Goal: Information Seeking & Learning: Check status

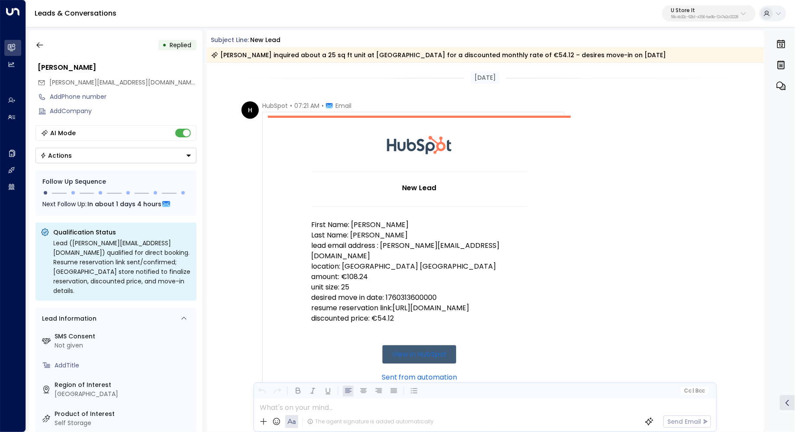
scroll to position [513, 0]
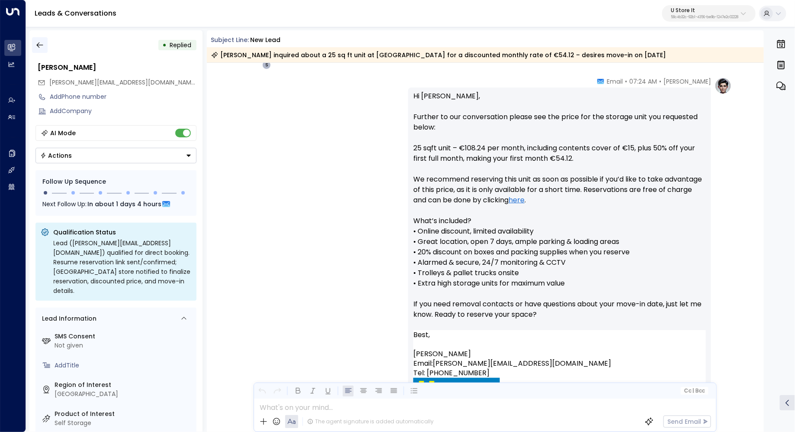
click at [40, 42] on icon "button" at bounding box center [40, 45] width 9 height 9
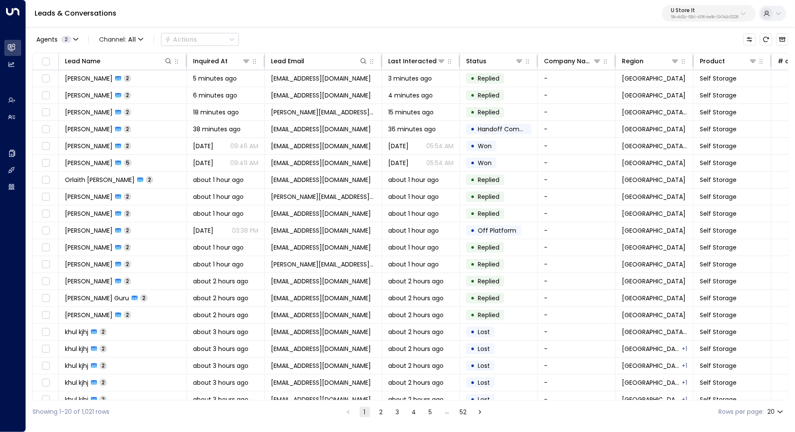
click at [671, 16] on p "58c4b32c-92b1-4356-be9b-1247e2c02228" at bounding box center [705, 17] width 68 height 3
type input "****"
click at [680, 69] on div "easyStorage ID: b4f09b35-6698-4786-bcde-ffeb9f535e2f" at bounding box center [723, 69] width 118 height 18
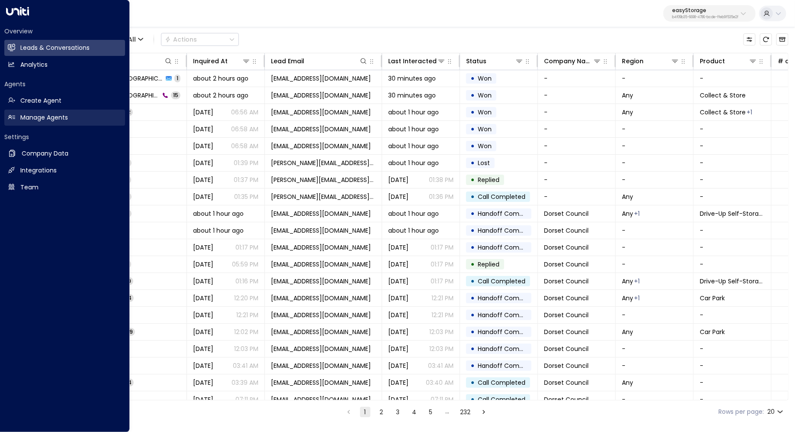
click at [37, 123] on link "Manage Agents Manage Agents" at bounding box center [64, 118] width 121 height 16
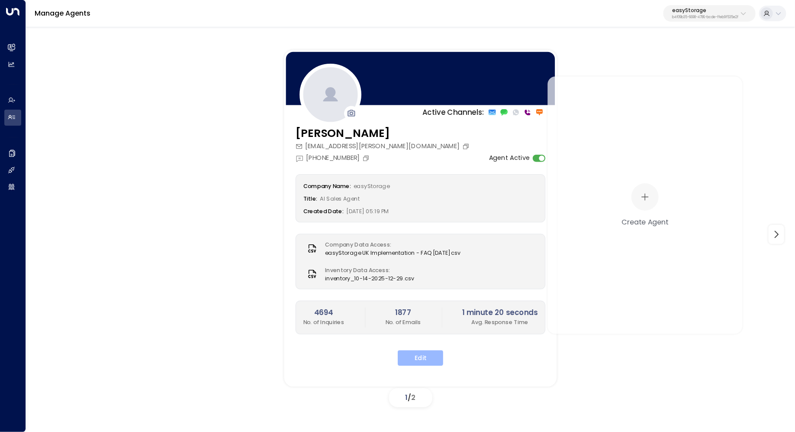
click at [427, 358] on button "Edit" at bounding box center [420, 358] width 45 height 16
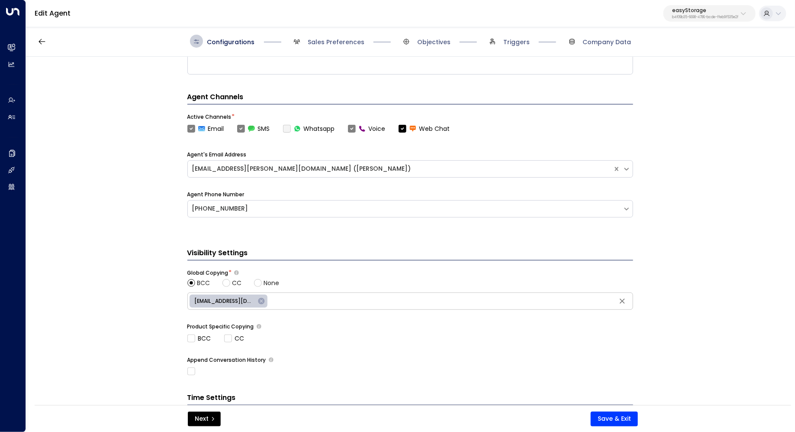
scroll to position [274, 0]
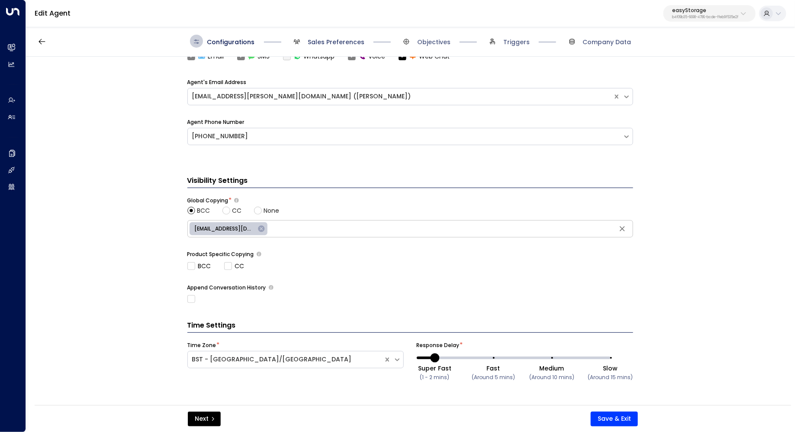
click at [337, 40] on span "Sales Preferences" at bounding box center [336, 42] width 57 height 9
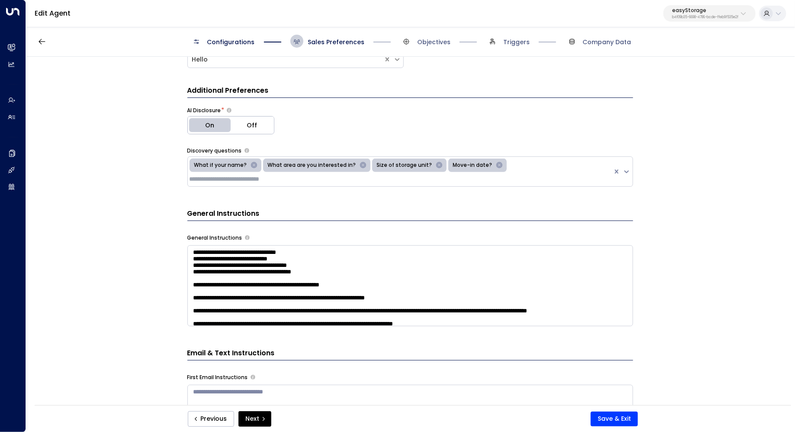
scroll to position [180, 0]
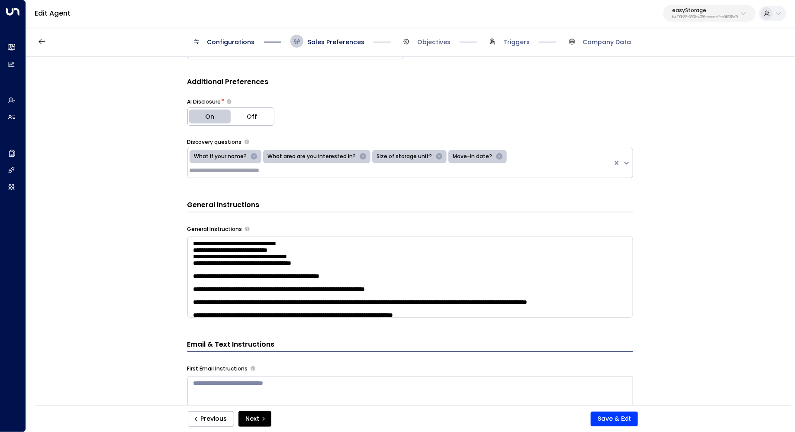
click at [454, 254] on textarea at bounding box center [410, 276] width 446 height 81
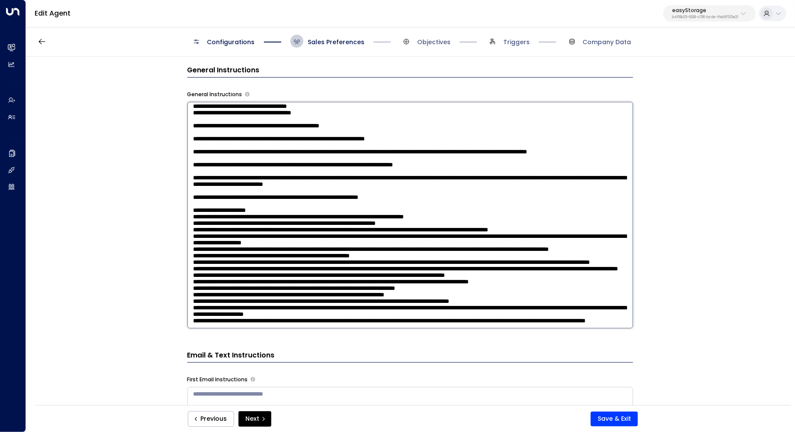
scroll to position [58, 0]
click at [323, 201] on textarea at bounding box center [410, 215] width 446 height 226
click at [488, 204] on textarea at bounding box center [410, 215] width 446 height 226
click at [446, 220] on textarea at bounding box center [410, 215] width 446 height 226
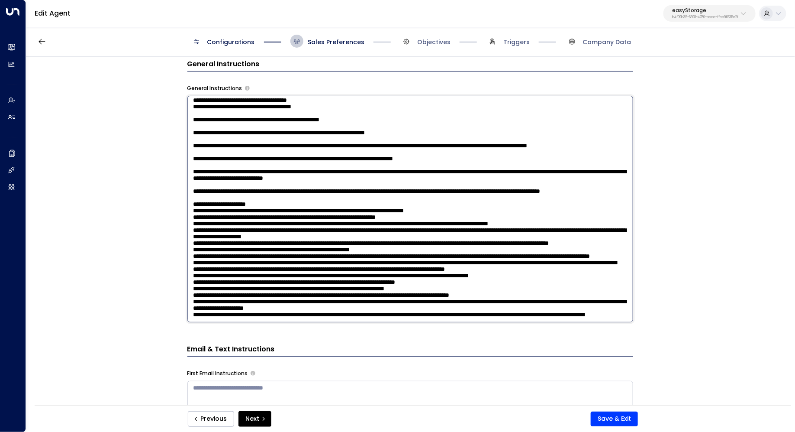
scroll to position [323, 0]
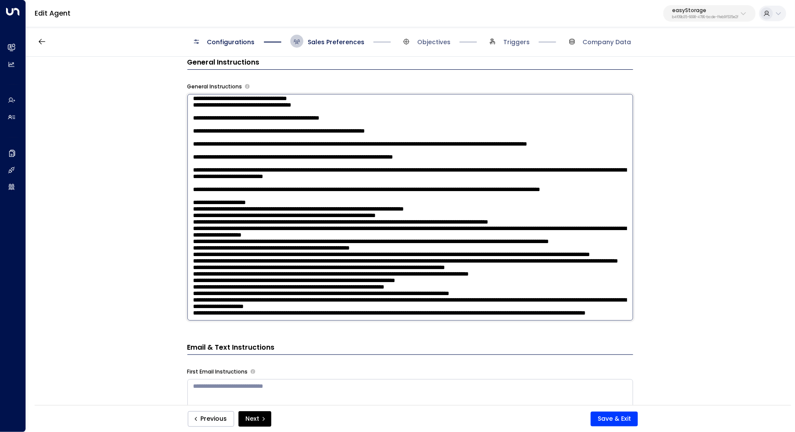
drag, startPoint x: 295, startPoint y: 185, endPoint x: 313, endPoint y: 185, distance: 17.8
click at [313, 185] on textarea at bounding box center [410, 207] width 446 height 226
drag, startPoint x: 272, startPoint y: 193, endPoint x: 292, endPoint y: 193, distance: 20.3
click at [292, 193] on textarea at bounding box center [410, 207] width 446 height 226
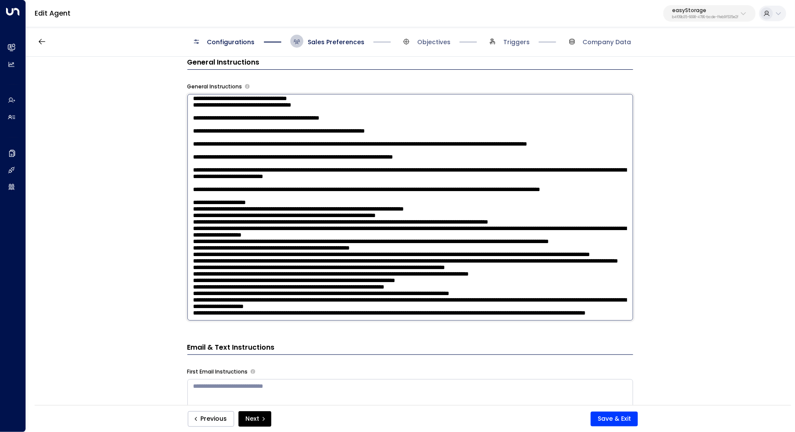
click at [292, 193] on textarea at bounding box center [410, 207] width 446 height 226
click at [509, 193] on textarea at bounding box center [410, 207] width 446 height 226
click at [472, 204] on textarea at bounding box center [410, 207] width 446 height 226
drag, startPoint x: 352, startPoint y: 204, endPoint x: 371, endPoint y: 204, distance: 19.1
click at [371, 204] on textarea at bounding box center [410, 207] width 446 height 226
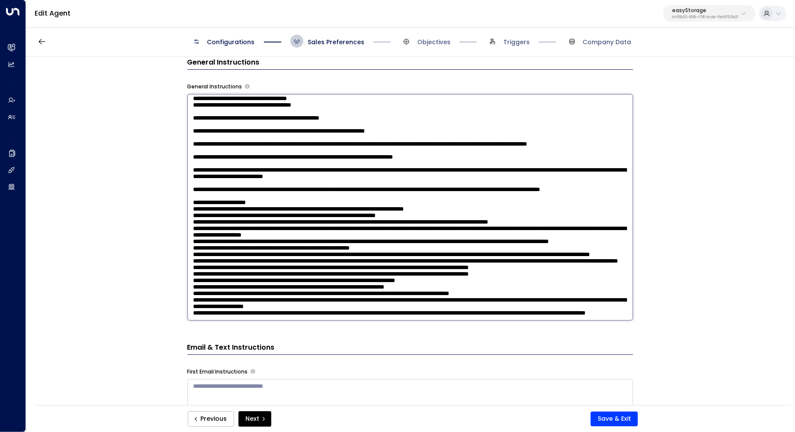
click at [371, 204] on textarea at bounding box center [410, 207] width 446 height 226
drag, startPoint x: 327, startPoint y: 210, endPoint x: 344, endPoint y: 210, distance: 16.9
click at [344, 210] on textarea at bounding box center [410, 207] width 446 height 226
drag, startPoint x: 373, startPoint y: 205, endPoint x: 358, endPoint y: 205, distance: 15.2
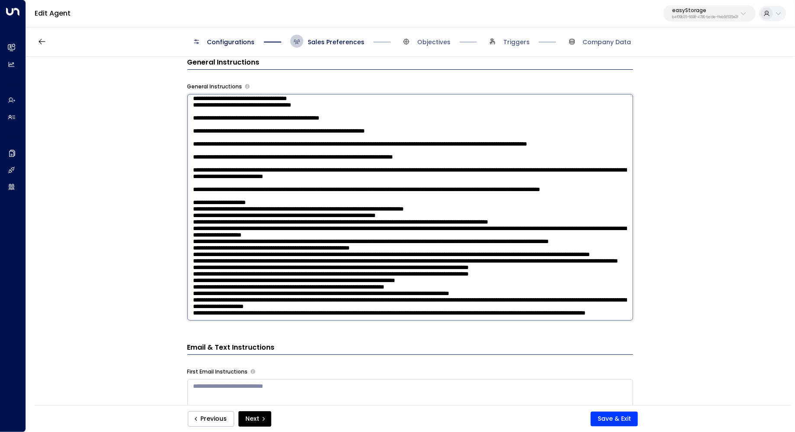
click at [358, 205] on textarea at bounding box center [410, 207] width 446 height 226
click at [426, 199] on textarea at bounding box center [410, 207] width 446 height 226
drag, startPoint x: 570, startPoint y: 203, endPoint x: 184, endPoint y: 205, distance: 385.8
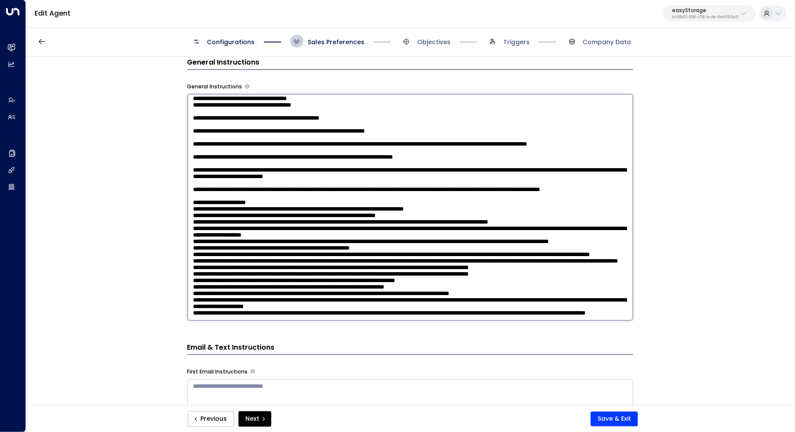
click at [184, 205] on div "**********" at bounding box center [410, 234] width 769 height 354
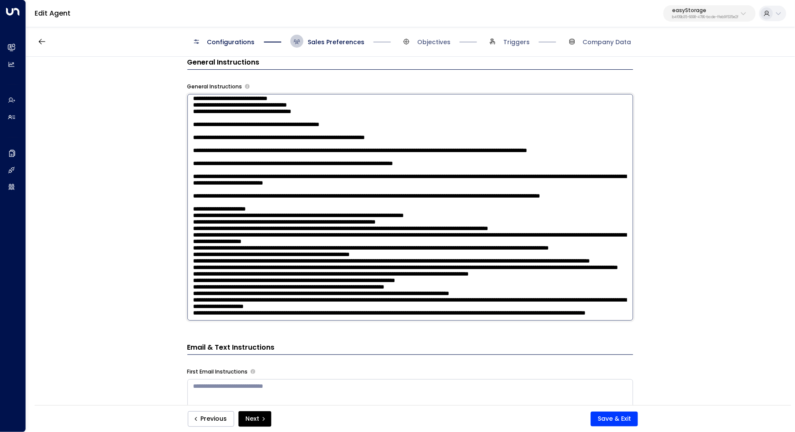
scroll to position [195, 0]
click at [240, 215] on textarea at bounding box center [410, 207] width 446 height 226
drag, startPoint x: 284, startPoint y: 245, endPoint x: 294, endPoint y: 245, distance: 10.4
click at [294, 245] on textarea at bounding box center [410, 207] width 446 height 226
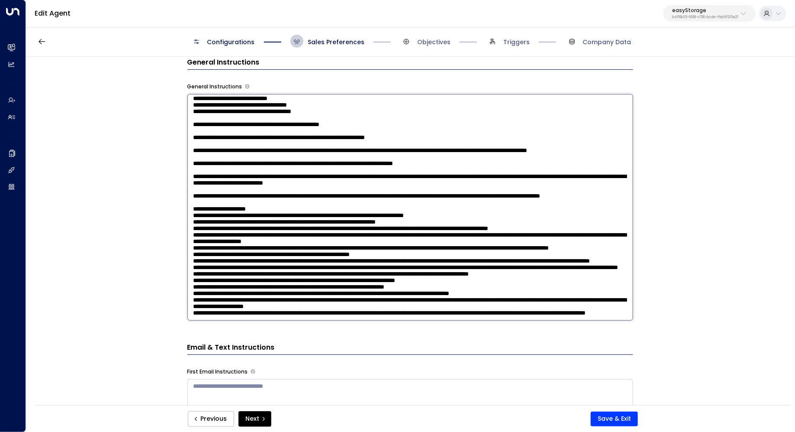
click at [336, 270] on textarea at bounding box center [410, 207] width 446 height 226
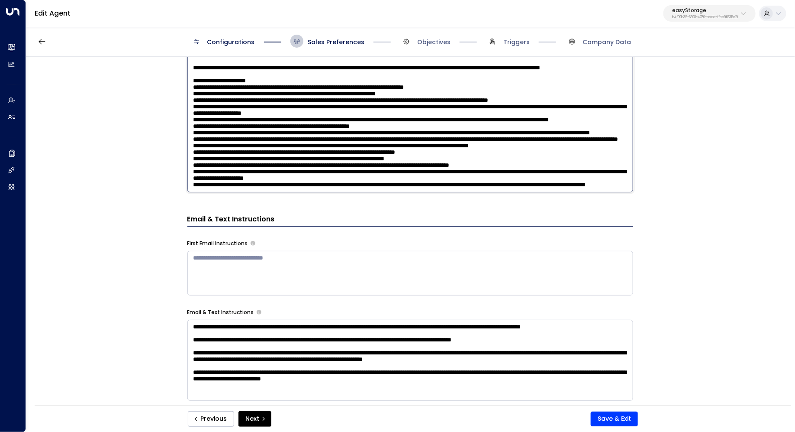
scroll to position [455, 0]
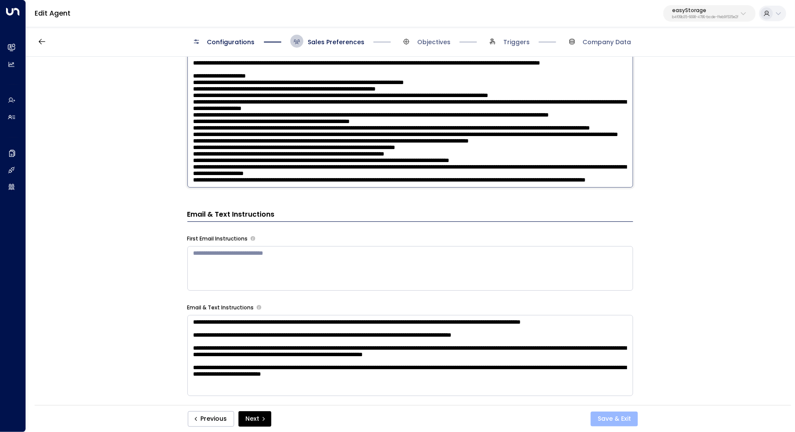
type textarea "**********"
click at [615, 415] on button "Save & Exit" at bounding box center [614, 418] width 47 height 15
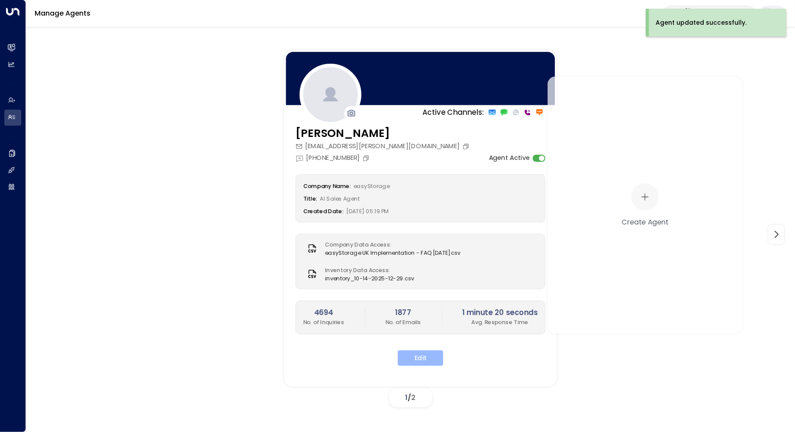
click at [423, 353] on button "Edit" at bounding box center [420, 358] width 45 height 16
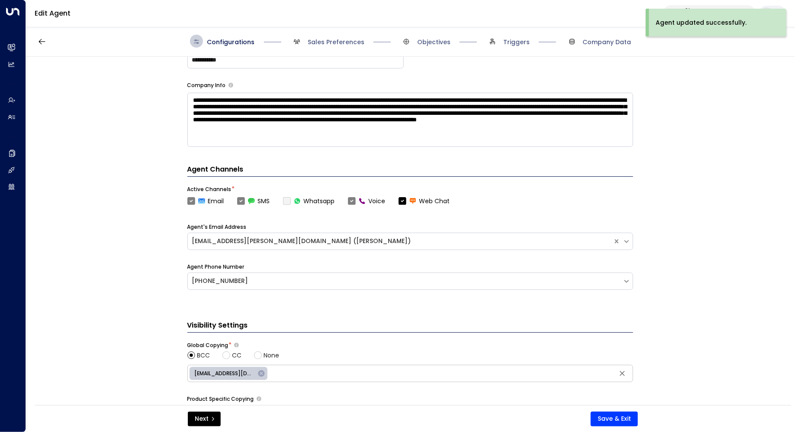
scroll to position [274, 0]
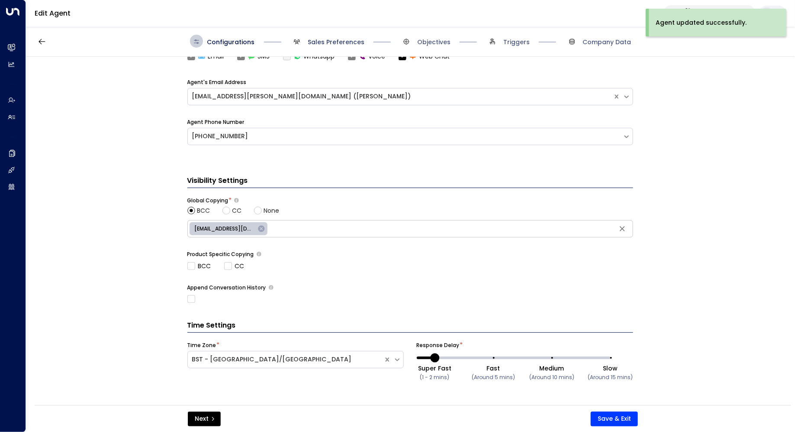
click at [340, 39] on span "Sales Preferences" at bounding box center [336, 42] width 57 height 9
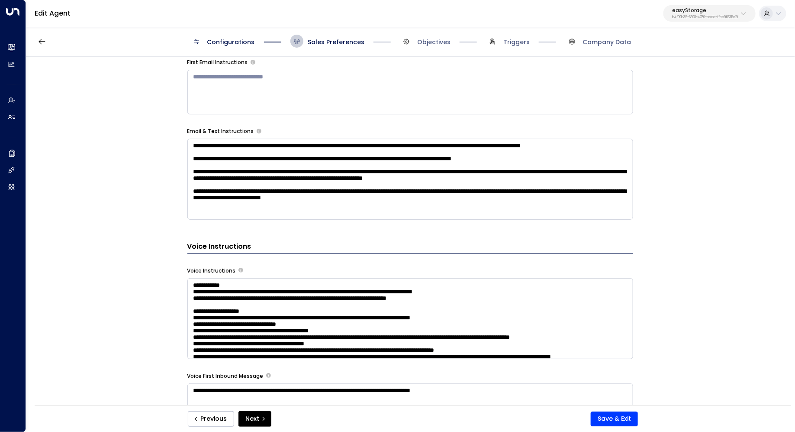
scroll to position [601, 0]
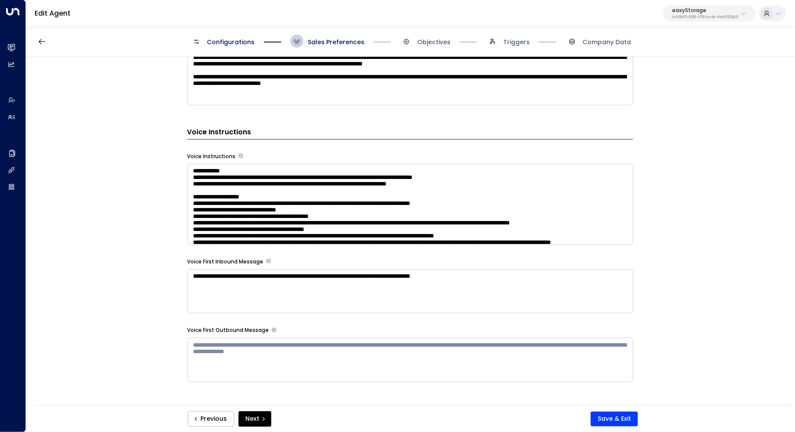
click at [558, 197] on textarea at bounding box center [410, 204] width 446 height 81
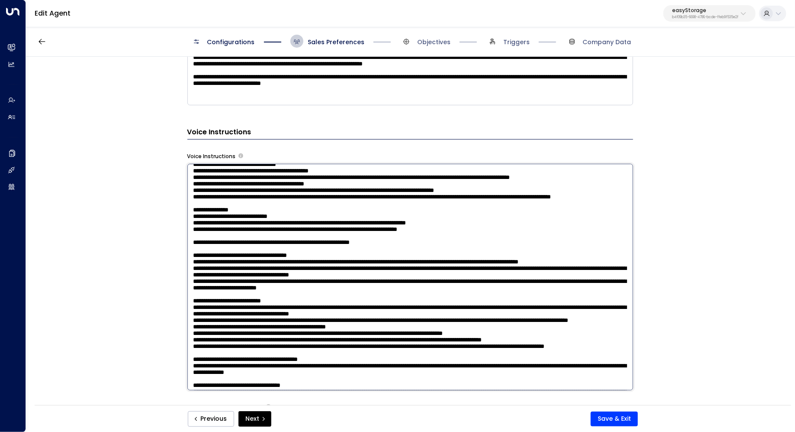
scroll to position [25, 0]
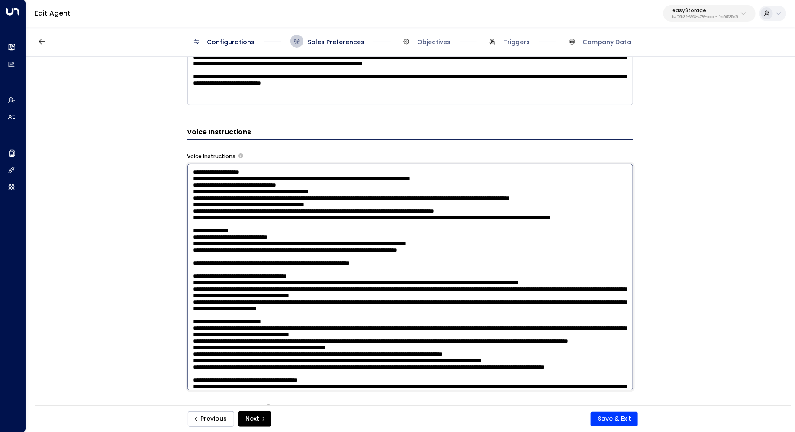
click at [310, 218] on textarea at bounding box center [410, 277] width 446 height 226
click at [294, 224] on textarea at bounding box center [410, 277] width 446 height 226
drag, startPoint x: 233, startPoint y: 205, endPoint x: 249, endPoint y: 205, distance: 15.6
click at [249, 205] on textarea at bounding box center [410, 277] width 446 height 226
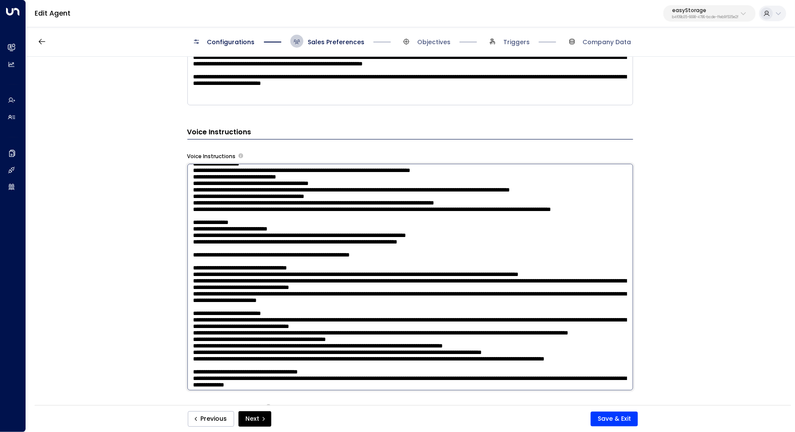
scroll to position [36, 0]
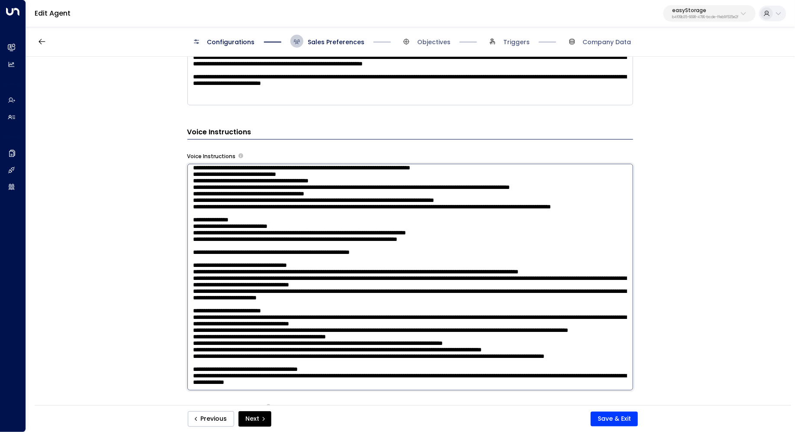
drag, startPoint x: 247, startPoint y: 220, endPoint x: 260, endPoint y: 220, distance: 12.6
click at [260, 220] on textarea at bounding box center [410, 277] width 446 height 226
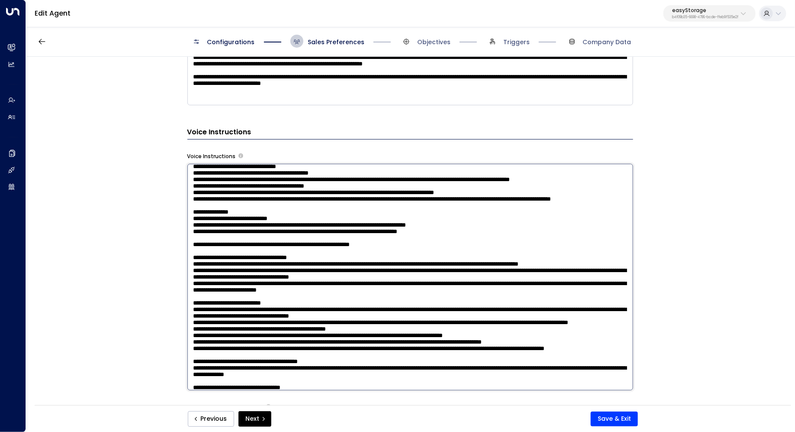
scroll to position [44, 0]
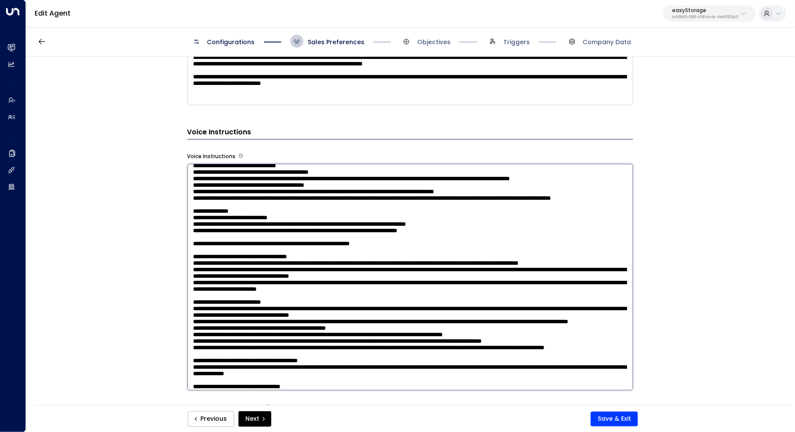
click at [287, 246] on textarea at bounding box center [410, 277] width 446 height 226
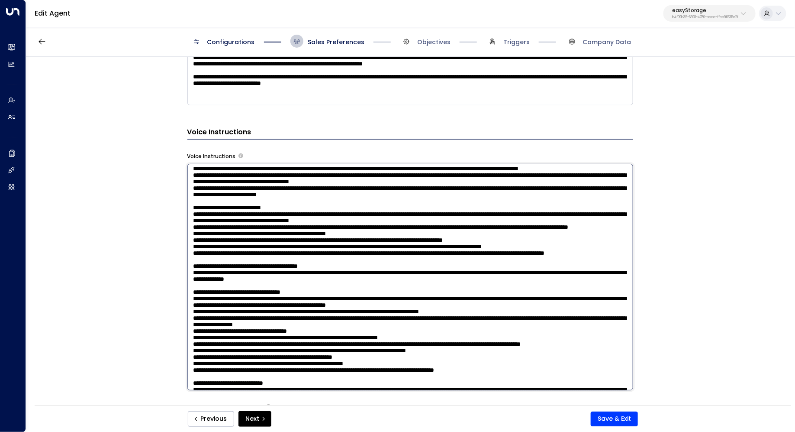
scroll to position [139, 0]
click at [349, 220] on textarea at bounding box center [410, 277] width 446 height 226
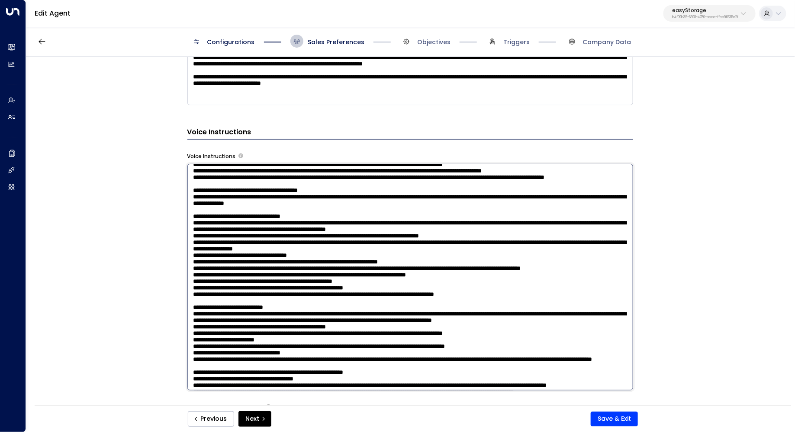
scroll to position [217, 0]
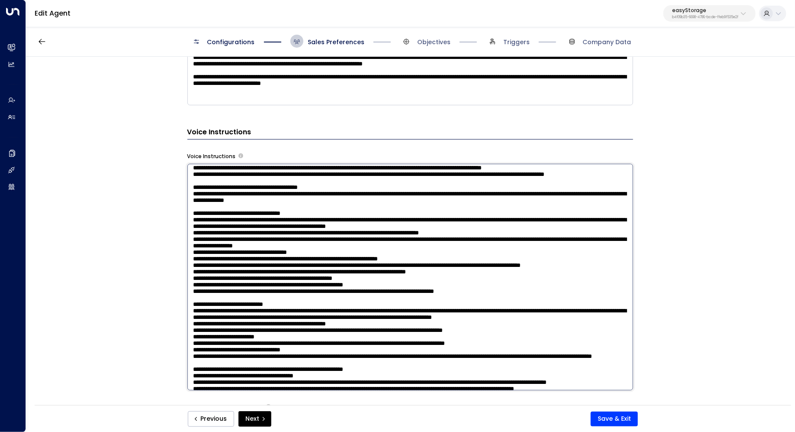
click at [348, 215] on textarea at bounding box center [410, 277] width 446 height 226
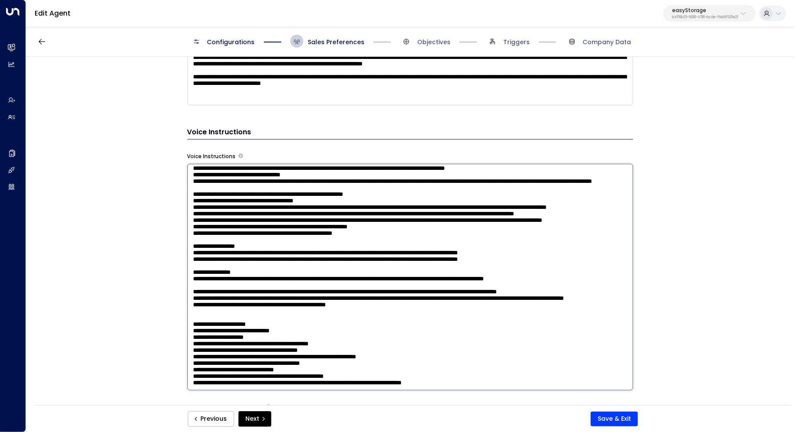
scroll to position [402, 0]
drag, startPoint x: 238, startPoint y: 222, endPoint x: 256, endPoint y: 222, distance: 18.2
click at [256, 222] on textarea at bounding box center [410, 277] width 446 height 226
drag, startPoint x: 376, startPoint y: 213, endPoint x: 375, endPoint y: 220, distance: 7.0
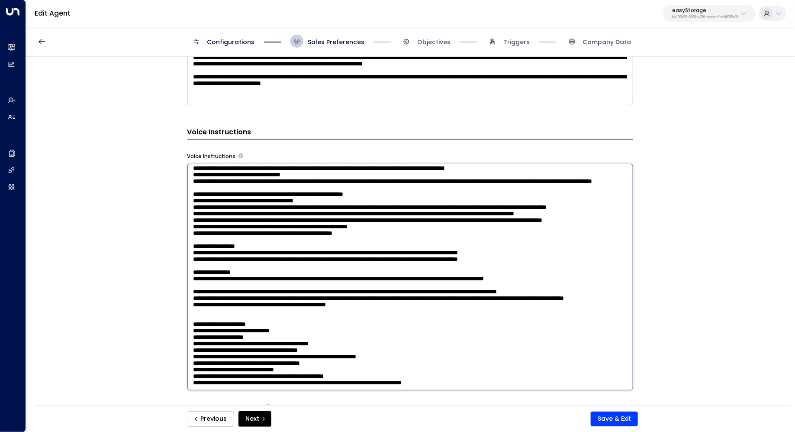
click at [375, 220] on textarea at bounding box center [410, 277] width 446 height 226
drag, startPoint x: 388, startPoint y: 216, endPoint x: 388, endPoint y: 225, distance: 8.7
click at [388, 225] on textarea at bounding box center [410, 277] width 446 height 226
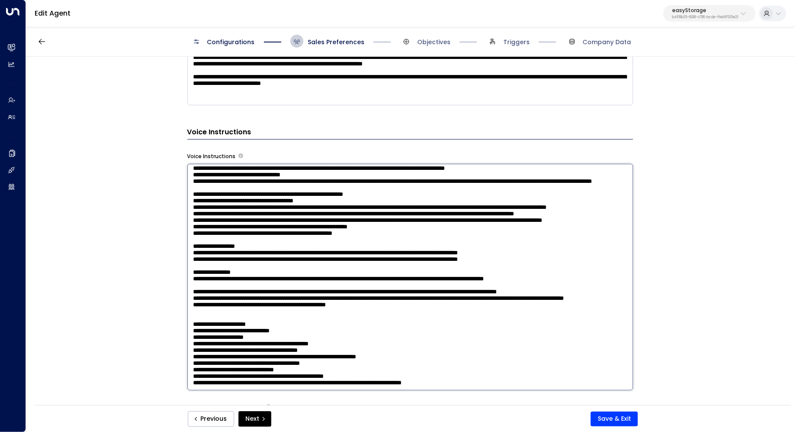
drag, startPoint x: 388, startPoint y: 216, endPoint x: 386, endPoint y: 220, distance: 4.7
click at [386, 220] on textarea at bounding box center [410, 277] width 446 height 226
click at [382, 223] on textarea at bounding box center [410, 277] width 446 height 226
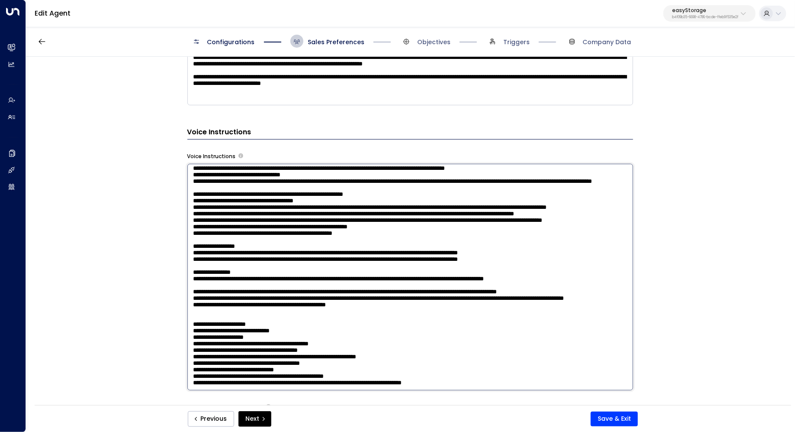
scroll to position [420, 0]
drag, startPoint x: 367, startPoint y: 198, endPoint x: 367, endPoint y: 203, distance: 4.8
click at [367, 203] on textarea at bounding box center [410, 277] width 446 height 226
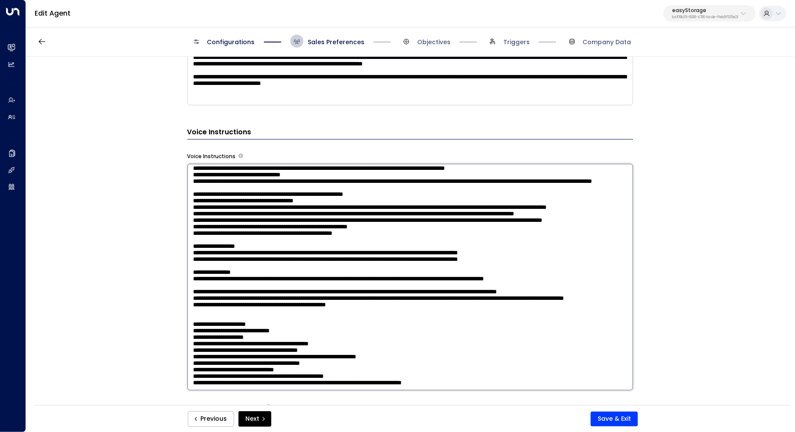
drag, startPoint x: 274, startPoint y: 227, endPoint x: 360, endPoint y: 225, distance: 85.7
click at [360, 225] on textarea at bounding box center [410, 277] width 446 height 226
click at [350, 237] on textarea at bounding box center [410, 277] width 446 height 226
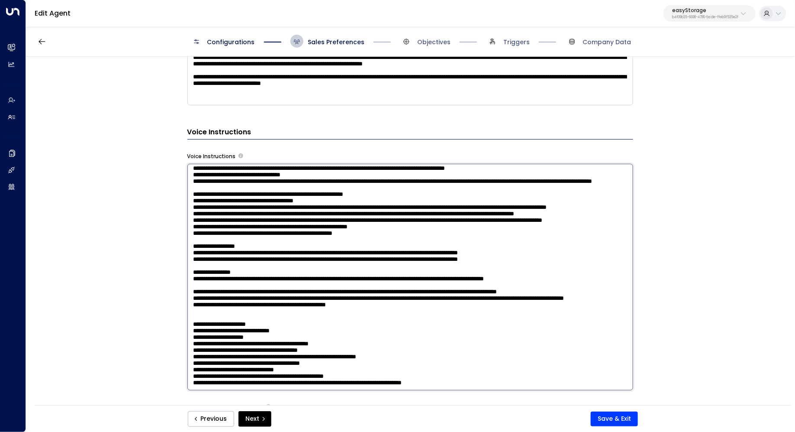
click at [320, 223] on textarea at bounding box center [410, 277] width 446 height 226
drag, startPoint x: 285, startPoint y: 226, endPoint x: 295, endPoint y: 226, distance: 10.0
click at [295, 226] on textarea at bounding box center [410, 277] width 446 height 226
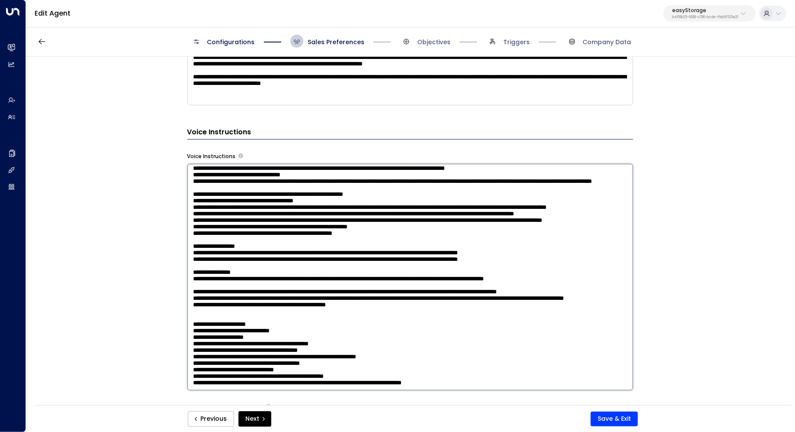
scroll to position [458, 0]
drag, startPoint x: 285, startPoint y: 224, endPoint x: 297, endPoint y: 224, distance: 12.6
click at [297, 224] on textarea at bounding box center [410, 277] width 446 height 226
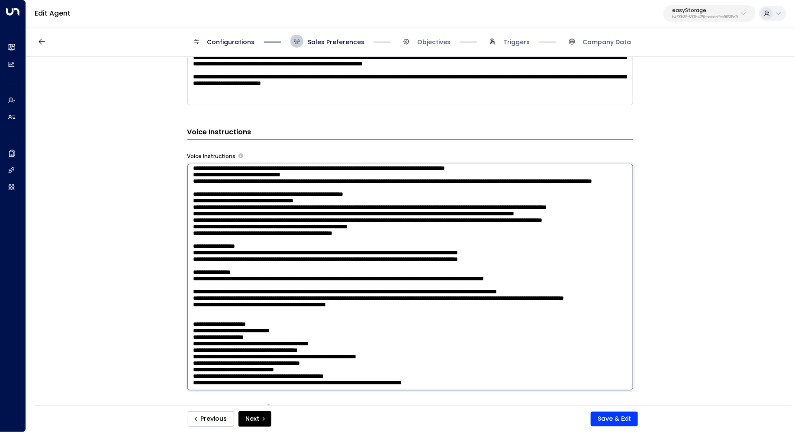
click at [307, 236] on textarea at bounding box center [410, 277] width 446 height 226
click at [350, 224] on textarea at bounding box center [410, 277] width 446 height 226
drag, startPoint x: 351, startPoint y: 223, endPoint x: 503, endPoint y: 209, distance: 152.2
click at [503, 209] on textarea at bounding box center [410, 277] width 446 height 226
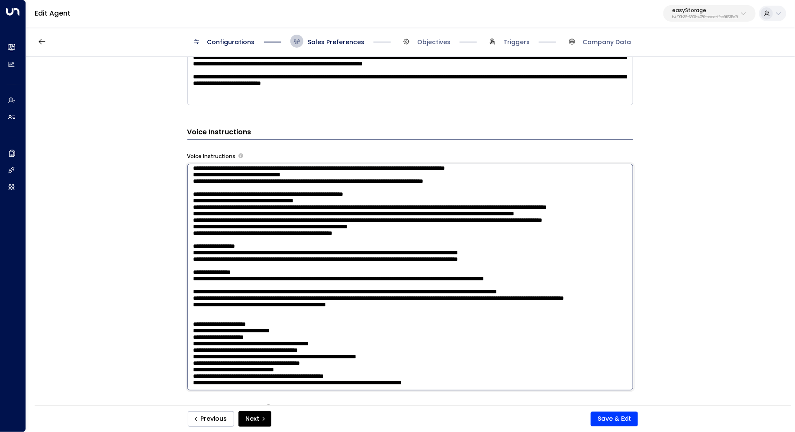
click at [351, 203] on textarea at bounding box center [410, 277] width 446 height 226
drag, startPoint x: 316, startPoint y: 194, endPoint x: 339, endPoint y: 194, distance: 22.5
click at [333, 194] on textarea at bounding box center [410, 277] width 446 height 226
click at [339, 194] on textarea at bounding box center [410, 277] width 446 height 226
click at [332, 204] on textarea at bounding box center [410, 277] width 446 height 226
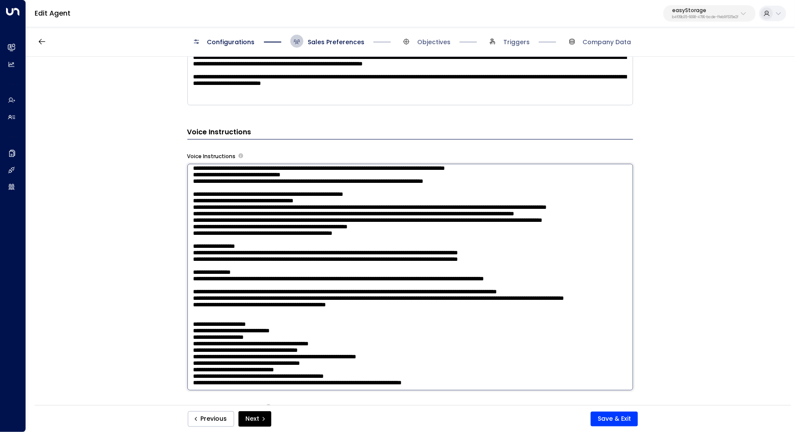
scroll to position [619, 0]
click at [267, 189] on textarea at bounding box center [410, 277] width 446 height 226
drag, startPoint x: 242, startPoint y: 211, endPoint x: 249, endPoint y: 211, distance: 7.4
click at [249, 211] on textarea at bounding box center [410, 277] width 446 height 226
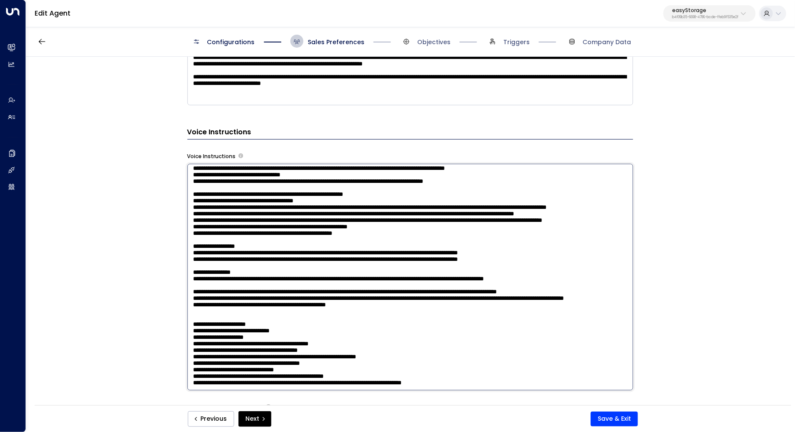
click at [249, 211] on textarea at bounding box center [410, 277] width 446 height 226
drag, startPoint x: 284, startPoint y: 200, endPoint x: 284, endPoint y: 204, distance: 4.4
click at [284, 204] on textarea at bounding box center [410, 277] width 446 height 226
drag, startPoint x: 288, startPoint y: 199, endPoint x: 288, endPoint y: 204, distance: 5.2
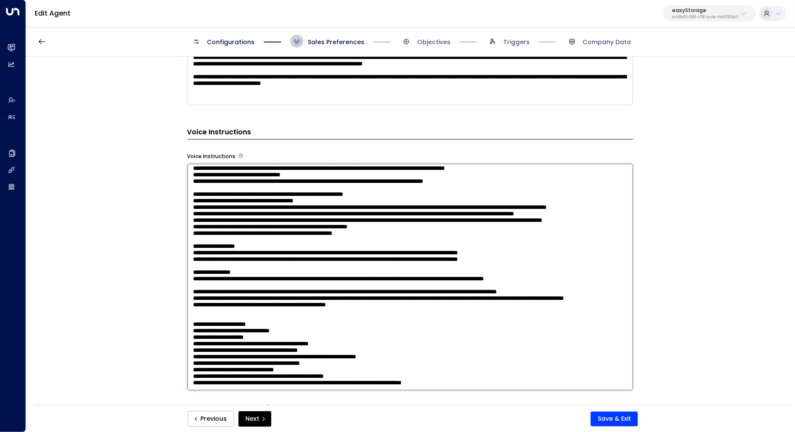
click at [288, 204] on textarea at bounding box center [410, 277] width 446 height 226
drag, startPoint x: 230, startPoint y: 192, endPoint x: 246, endPoint y: 192, distance: 16.0
click at [246, 192] on textarea at bounding box center [410, 277] width 446 height 226
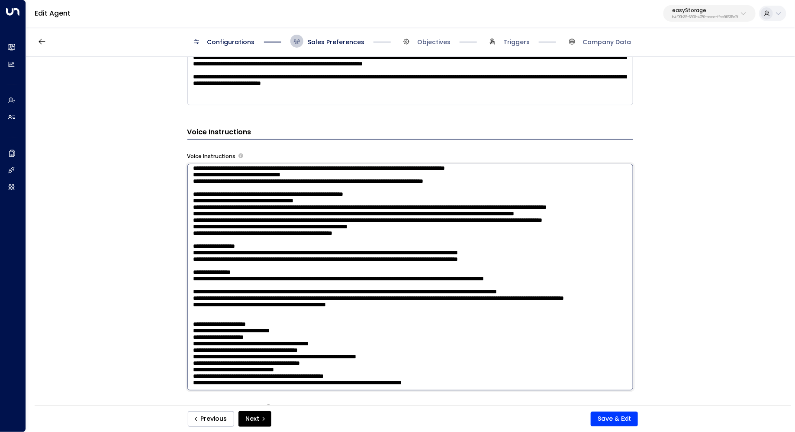
click at [246, 192] on textarea at bounding box center [410, 277] width 446 height 226
drag, startPoint x: 293, startPoint y: 182, endPoint x: 292, endPoint y: 190, distance: 8.2
click at [292, 190] on textarea at bounding box center [410, 277] width 446 height 226
drag, startPoint x: 306, startPoint y: 184, endPoint x: 304, endPoint y: 190, distance: 5.8
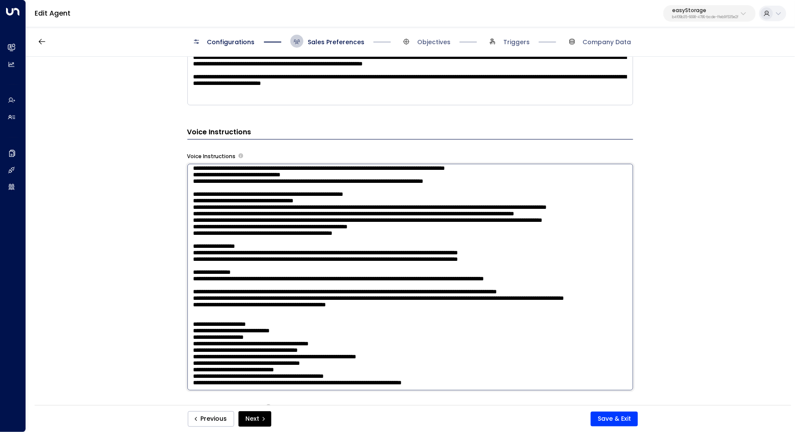
click at [304, 190] on textarea at bounding box center [410, 277] width 446 height 226
drag, startPoint x: 238, startPoint y: 191, endPoint x: 254, endPoint y: 191, distance: 16.0
click at [254, 191] on textarea at bounding box center [410, 277] width 446 height 226
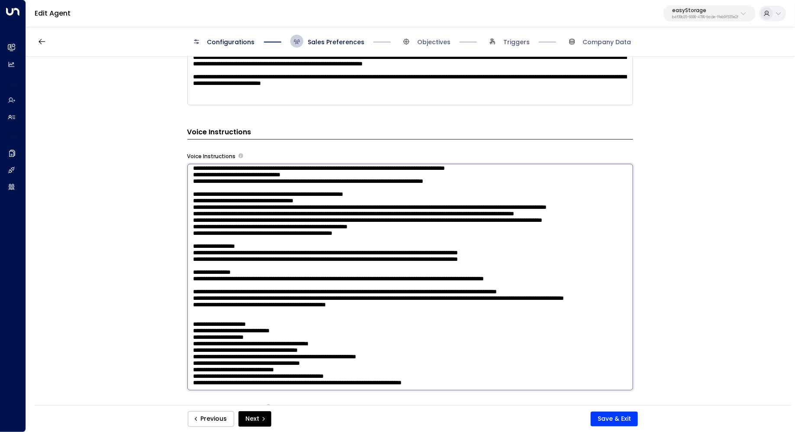
scroll to position [606, 0]
click at [237, 199] on textarea at bounding box center [410, 277] width 446 height 226
drag, startPoint x: 249, startPoint y: 196, endPoint x: 263, endPoint y: 196, distance: 14.3
click at [263, 196] on textarea at bounding box center [410, 277] width 446 height 226
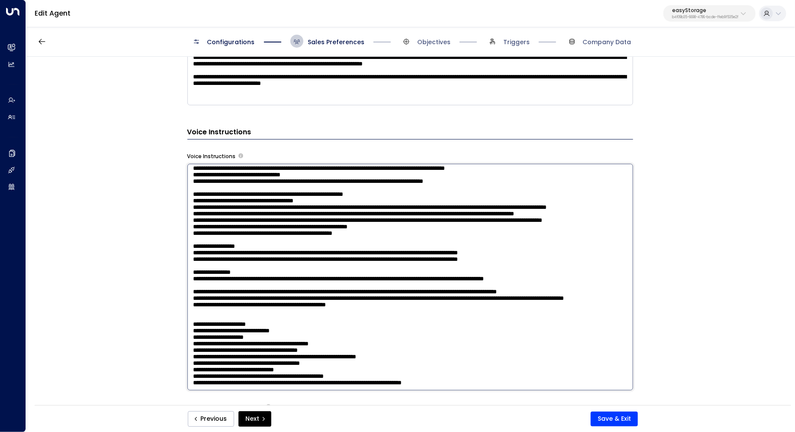
click at [260, 200] on textarea at bounding box center [410, 277] width 446 height 226
click at [327, 190] on textarea at bounding box center [410, 277] width 446 height 226
click at [336, 182] on textarea at bounding box center [410, 277] width 446 height 226
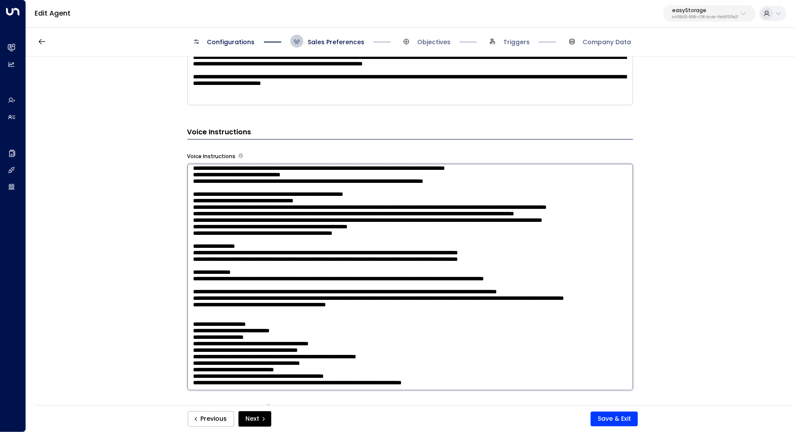
click at [382, 207] on textarea at bounding box center [410, 277] width 446 height 226
click at [384, 198] on textarea at bounding box center [410, 277] width 446 height 226
click at [377, 214] on textarea at bounding box center [410, 277] width 446 height 226
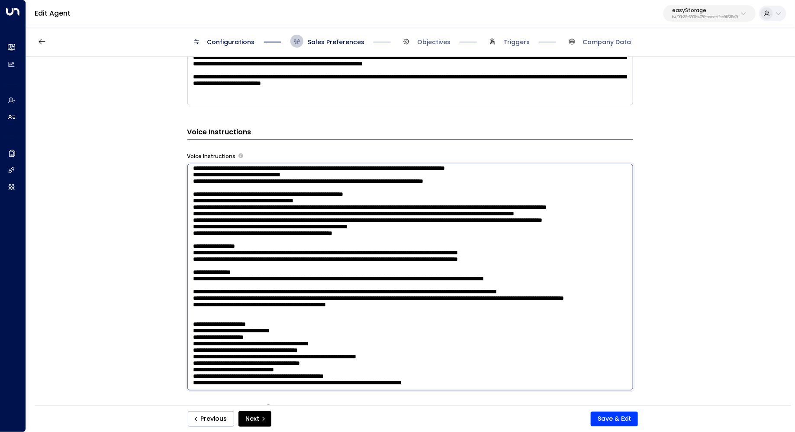
click at [359, 214] on textarea at bounding box center [410, 277] width 446 height 226
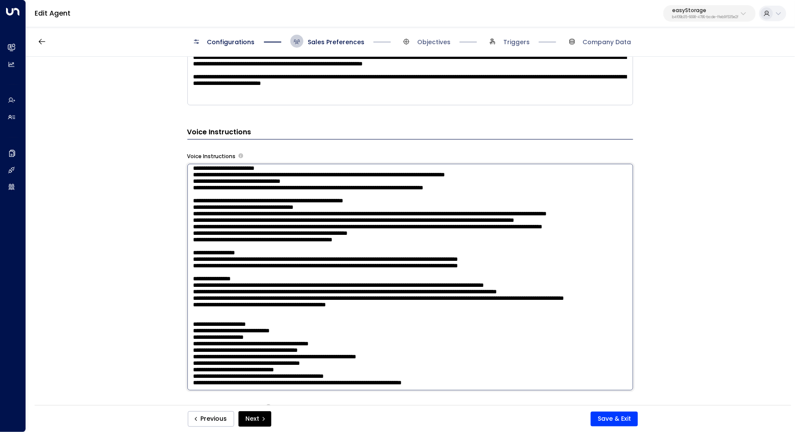
scroll to position [757, 0]
click at [374, 250] on textarea at bounding box center [410, 277] width 446 height 226
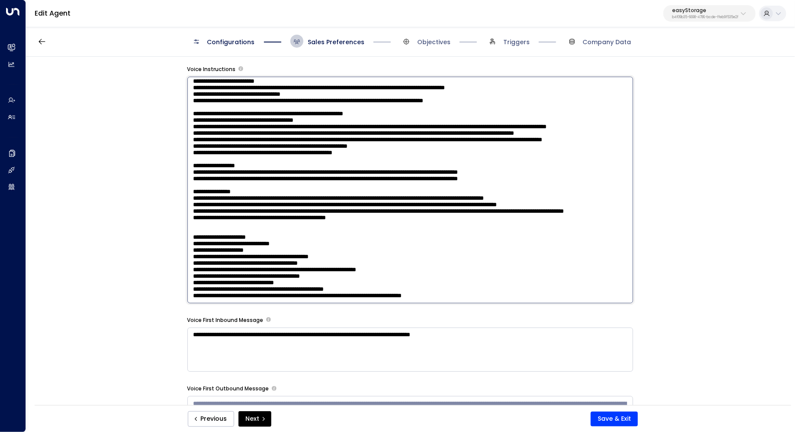
scroll to position [494, 0]
type textarea "**********"
click at [611, 415] on button "Save & Exit" at bounding box center [614, 418] width 47 height 15
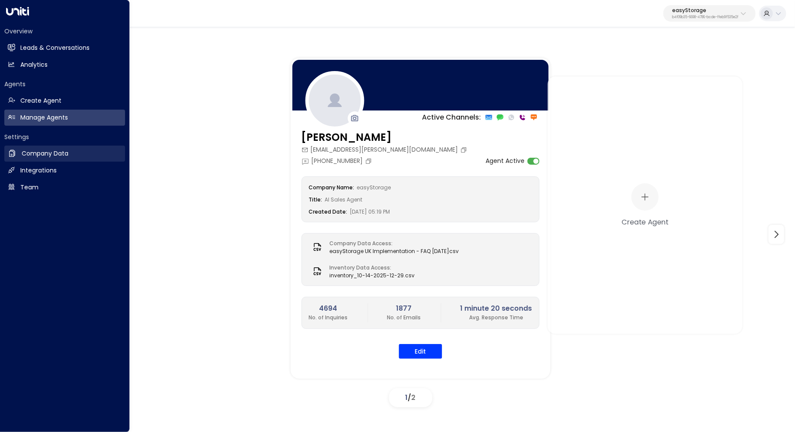
click at [39, 158] on h2 "Company Data" at bounding box center [45, 153] width 47 height 9
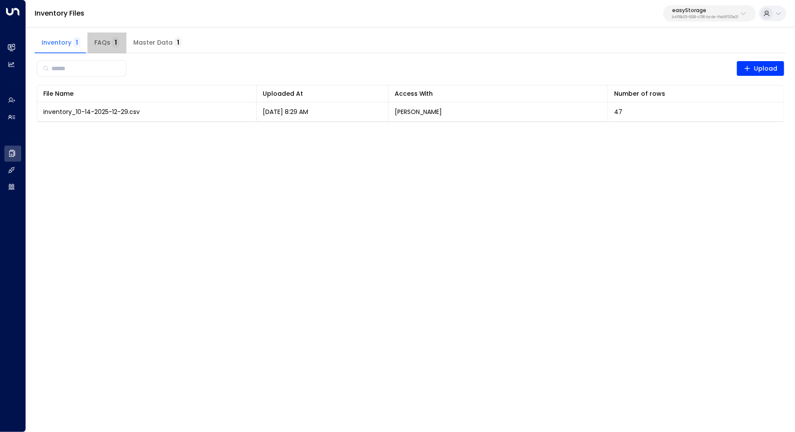
click at [103, 43] on span "FAQs 1" at bounding box center [106, 43] width 25 height 8
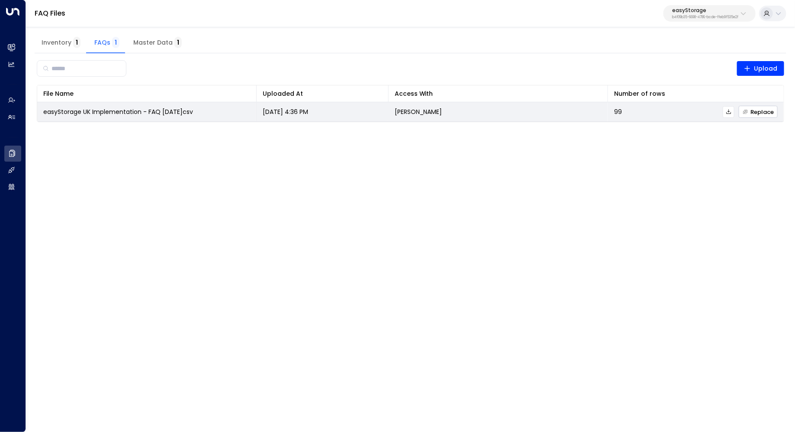
click at [762, 113] on span "Replace" at bounding box center [758, 112] width 31 height 6
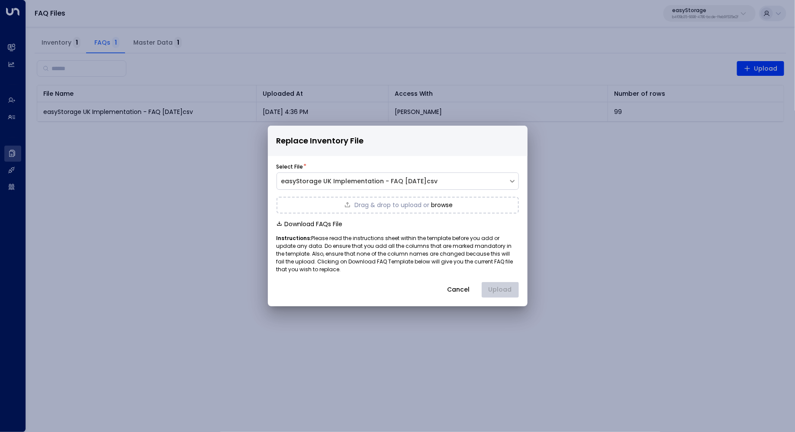
click at [443, 204] on button "browse" at bounding box center [442, 204] width 22 height 7
click at [494, 294] on button "Upload" at bounding box center [500, 290] width 37 height 16
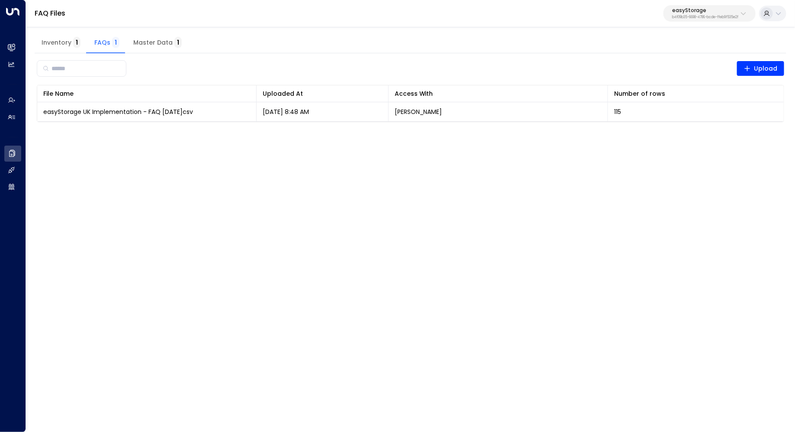
click at [704, 16] on p "b4f09b35-6698-4786-bcde-ffeb9f535e2f" at bounding box center [705, 17] width 66 height 3
type input "*****"
click at [678, 63] on div "Cinch Storage ID: 20dc0344-df52-49ea-bc2a-8bb80861e769" at bounding box center [686, 69] width 124 height 18
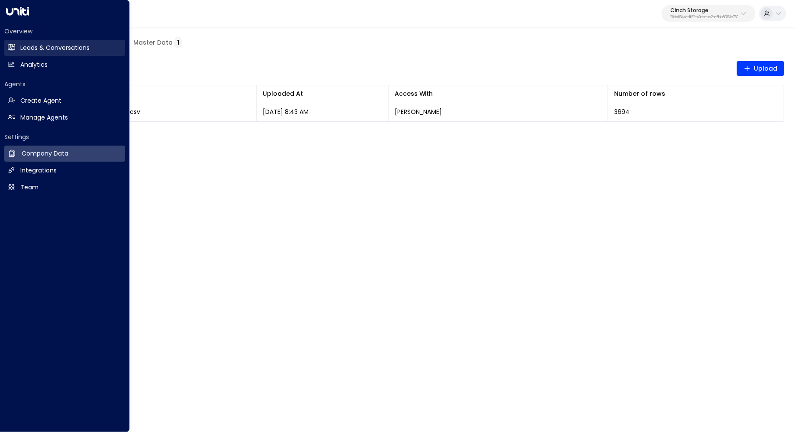
click at [37, 44] on h2 "Leads & Conversations" at bounding box center [54, 47] width 69 height 9
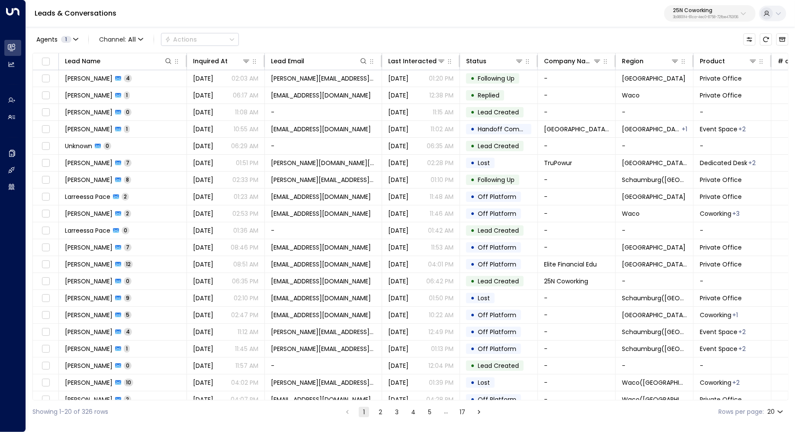
click at [700, 16] on p "3b9800f4-81ca-4ec0-8758-72fbe4763f36" at bounding box center [705, 17] width 65 height 3
type input "*****"
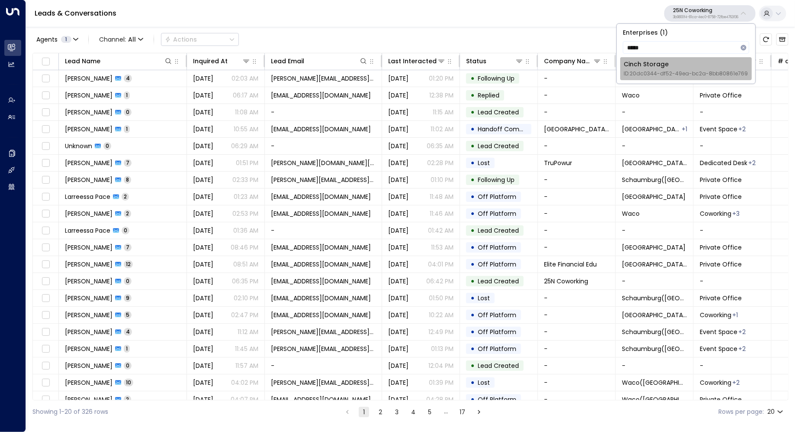
click at [672, 70] on span "ID: 20dc0344-df52-49ea-bc2a-8bb80861e769" at bounding box center [686, 74] width 124 height 8
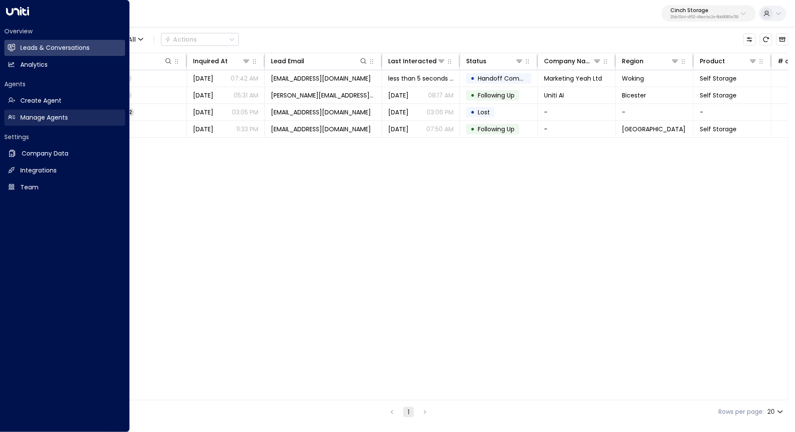
click at [32, 121] on h2 "Manage Agents" at bounding box center [44, 117] width 48 height 9
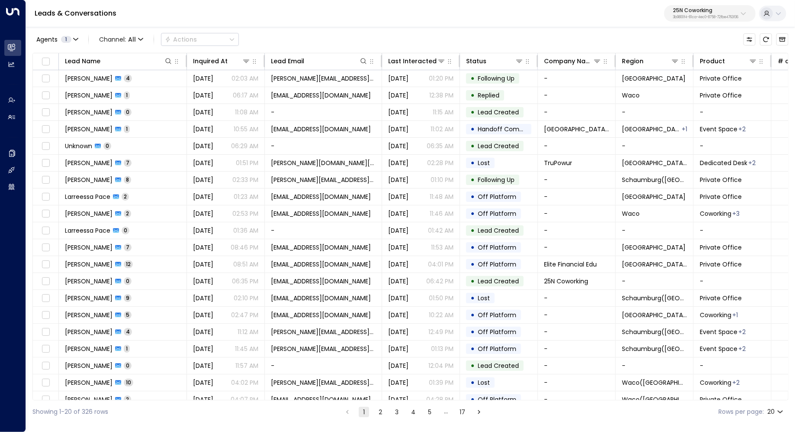
click at [702, 13] on p "25N Coworking" at bounding box center [705, 10] width 65 height 5
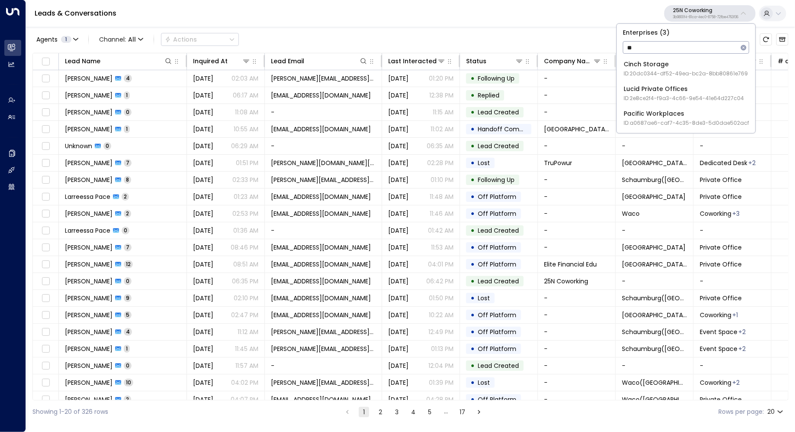
type input "**"
click at [649, 70] on span "ID: 20dc0344-df52-49ea-bc2a-8bb80861e769" at bounding box center [686, 74] width 124 height 8
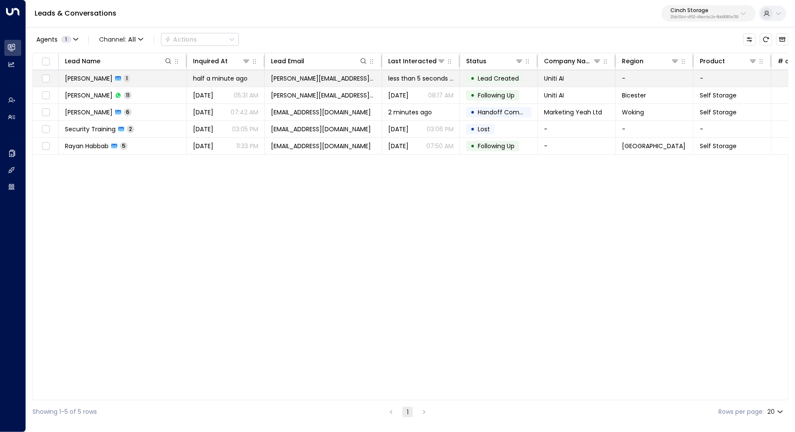
click at [92, 76] on span "[PERSON_NAME]" at bounding box center [89, 78] width 48 height 9
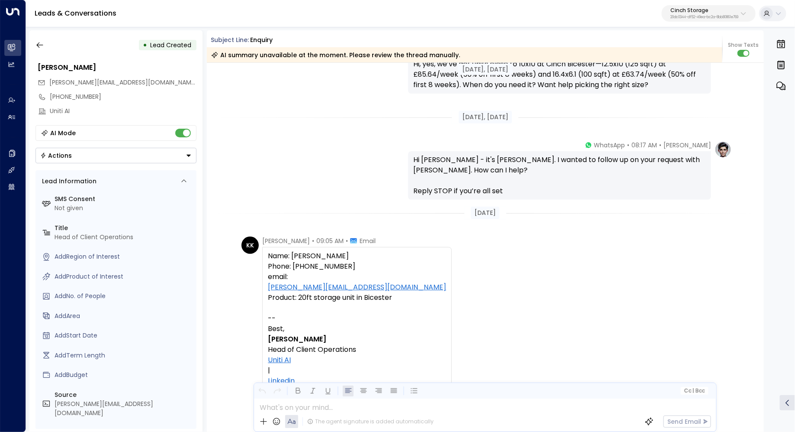
scroll to position [1968, 0]
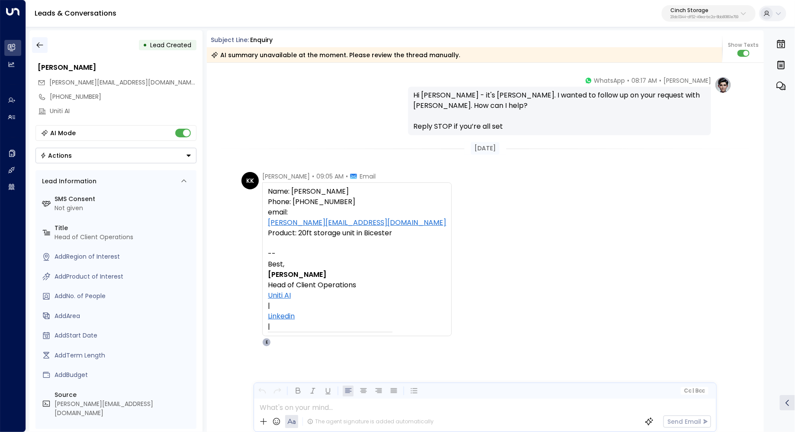
click at [41, 42] on icon "button" at bounding box center [40, 45] width 9 height 9
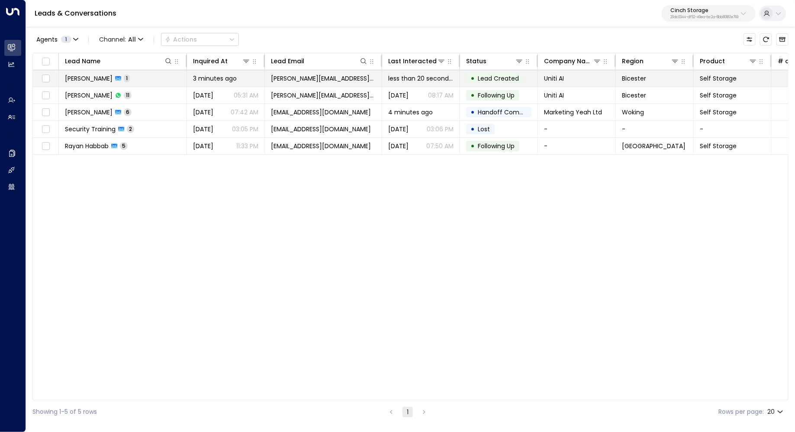
click at [93, 73] on td "[PERSON_NAME] 1" at bounding box center [123, 78] width 128 height 16
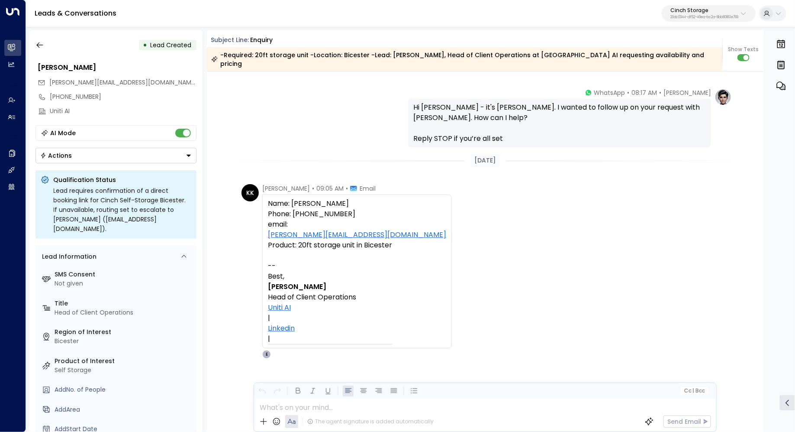
scroll to position [1968, 0]
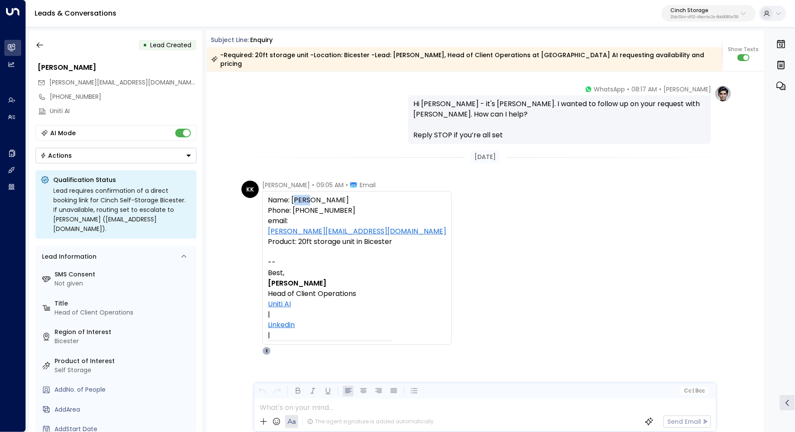
drag, startPoint x: 297, startPoint y: 192, endPoint x: 313, endPoint y: 192, distance: 16.9
click at [313, 195] on div "Name: [PERSON_NAME]" at bounding box center [357, 200] width 178 height 10
drag, startPoint x: 297, startPoint y: 195, endPoint x: 304, endPoint y: 195, distance: 7.4
click at [304, 195] on div "Name: [PERSON_NAME]" at bounding box center [357, 200] width 178 height 10
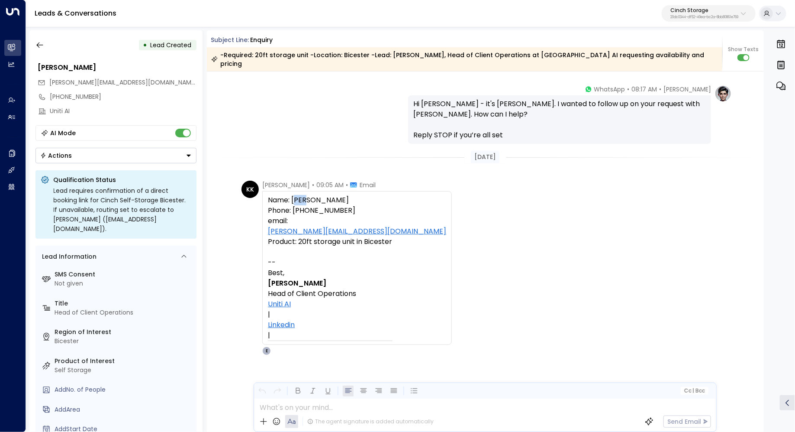
click at [304, 195] on div "Name: Kerric Knowles" at bounding box center [357, 200] width 178 height 10
drag, startPoint x: 300, startPoint y: 233, endPoint x: 305, endPoint y: 233, distance: 4.8
click at [305, 236] on div "Product: 20ft storage unit in Bicester" at bounding box center [357, 241] width 178 height 10
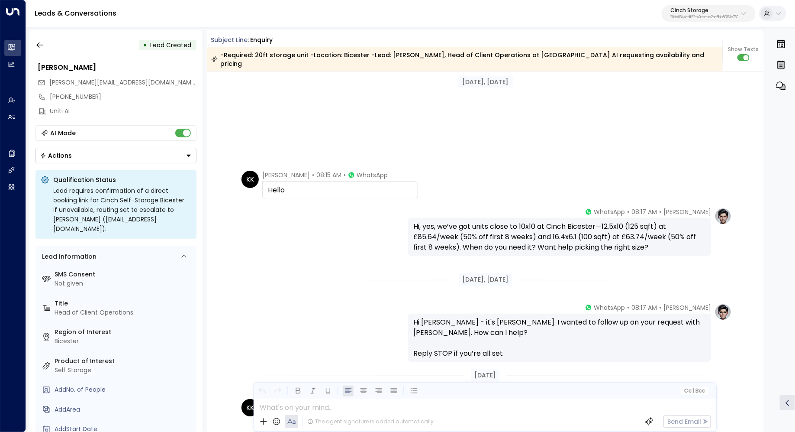
scroll to position [608, 0]
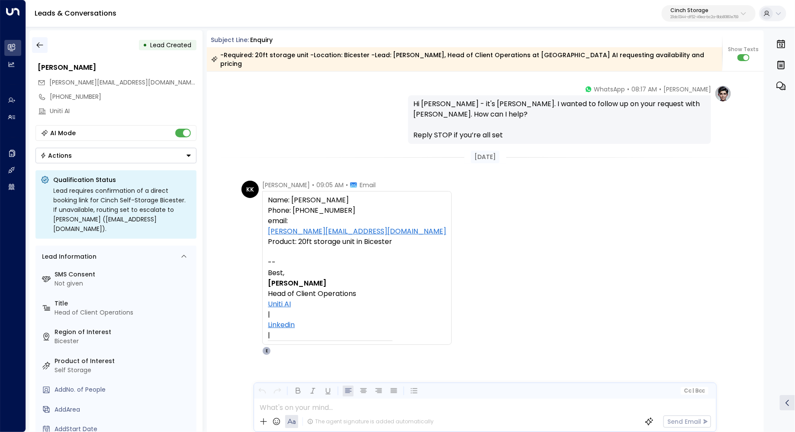
click at [41, 49] on button "button" at bounding box center [40, 45] width 16 height 16
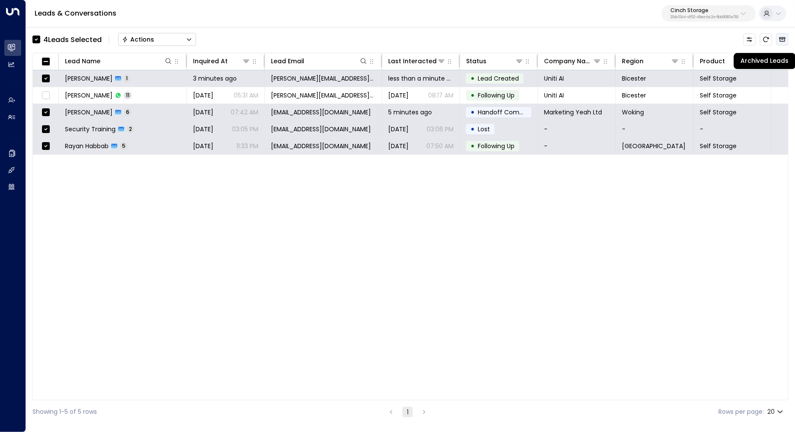
click at [784, 42] on icon "Archived Leads" at bounding box center [782, 39] width 7 height 7
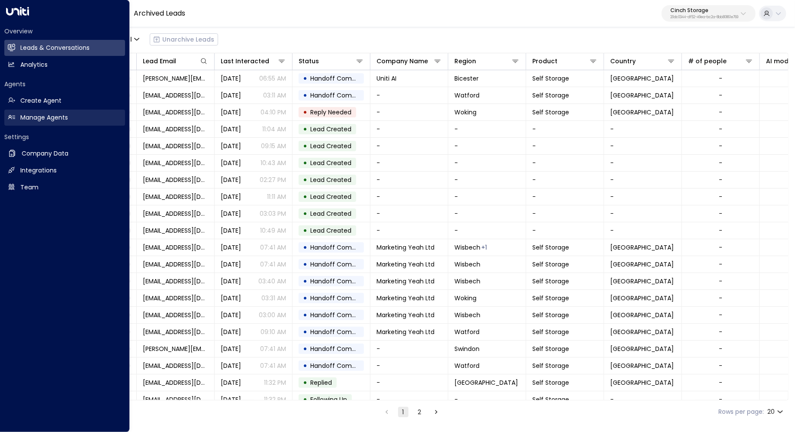
click at [48, 113] on h2 "Manage Agents" at bounding box center [44, 117] width 48 height 9
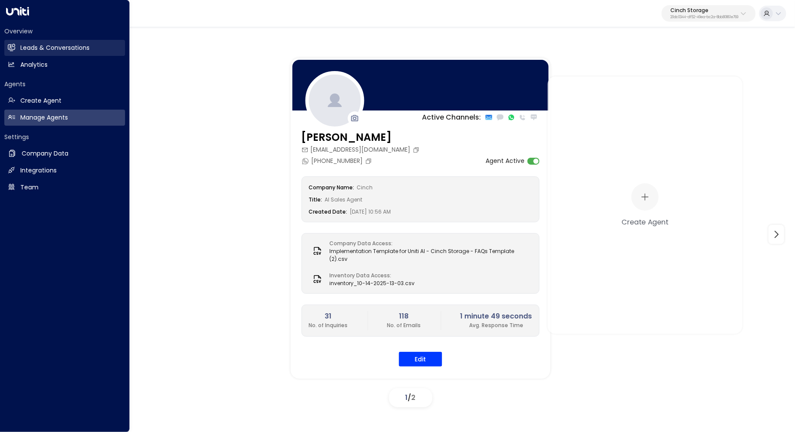
click at [73, 47] on h2 "Leads & Conversations" at bounding box center [54, 47] width 69 height 9
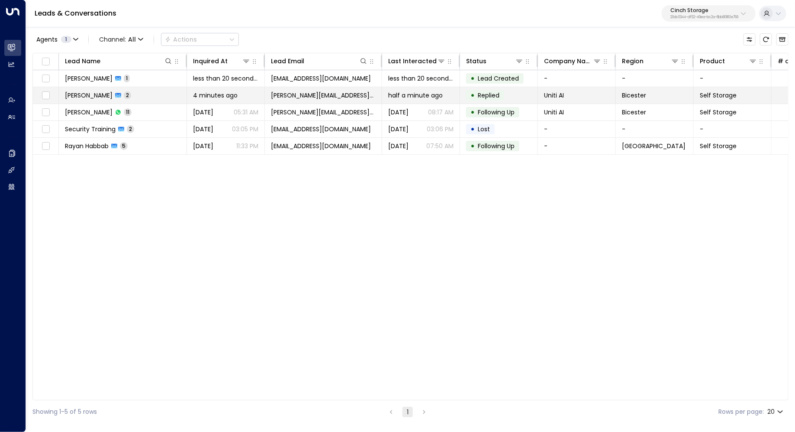
click at [87, 93] on span "[PERSON_NAME]" at bounding box center [89, 95] width 48 height 9
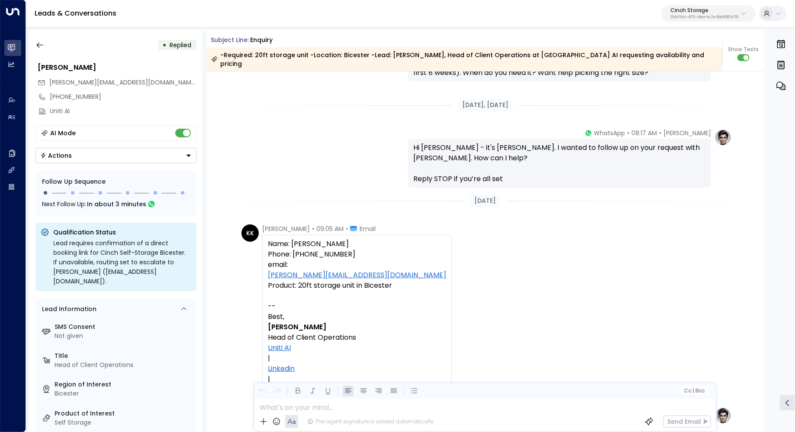
scroll to position [1155, 0]
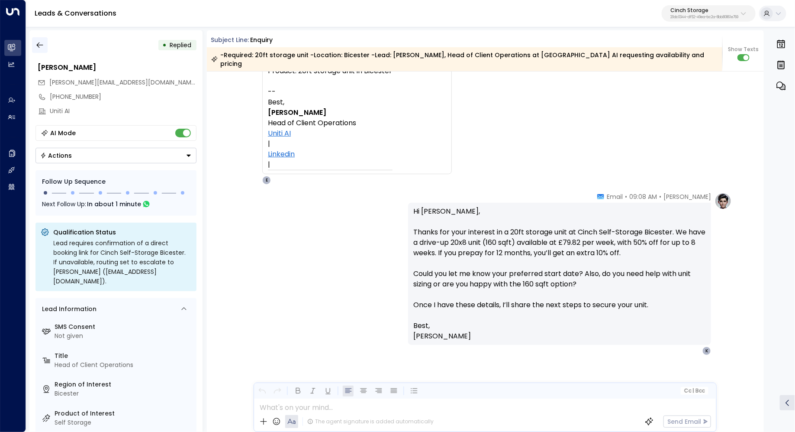
click at [37, 47] on icon "button" at bounding box center [40, 45] width 9 height 9
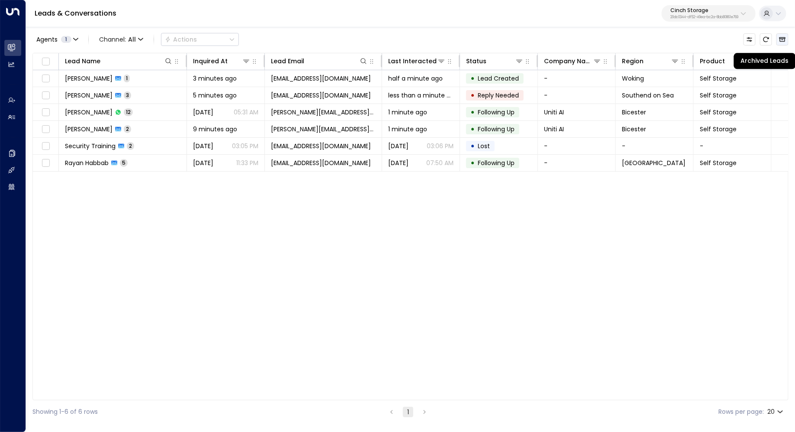
click at [787, 39] on button "Archived Leads" at bounding box center [783, 39] width 12 height 12
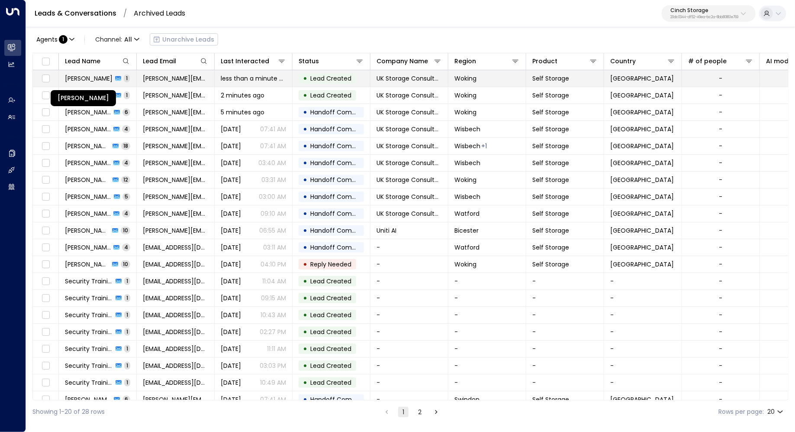
click at [87, 80] on span "[PERSON_NAME]" at bounding box center [89, 78] width 48 height 9
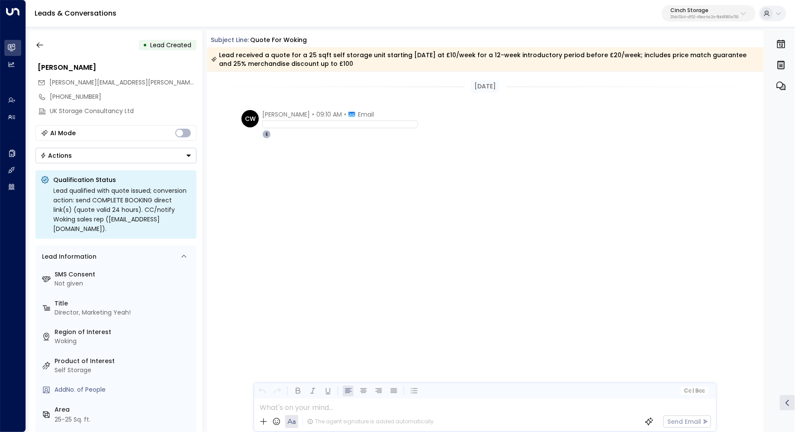
click at [355, 113] on icon at bounding box center [352, 114] width 7 height 5
drag, startPoint x: 284, startPoint y: 113, endPoint x: 309, endPoint y: 113, distance: 24.7
click at [309, 113] on span "[PERSON_NAME]" at bounding box center [286, 114] width 48 height 9
click at [40, 45] on icon "button" at bounding box center [40, 45] width 9 height 9
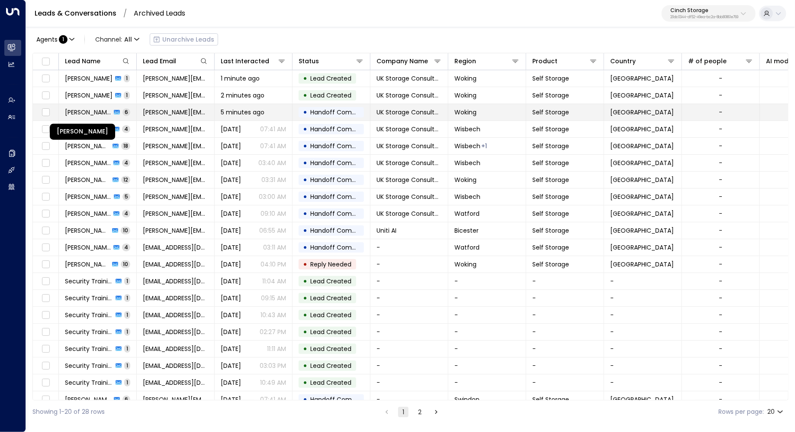
click at [83, 114] on span "[PERSON_NAME]" at bounding box center [88, 112] width 46 height 9
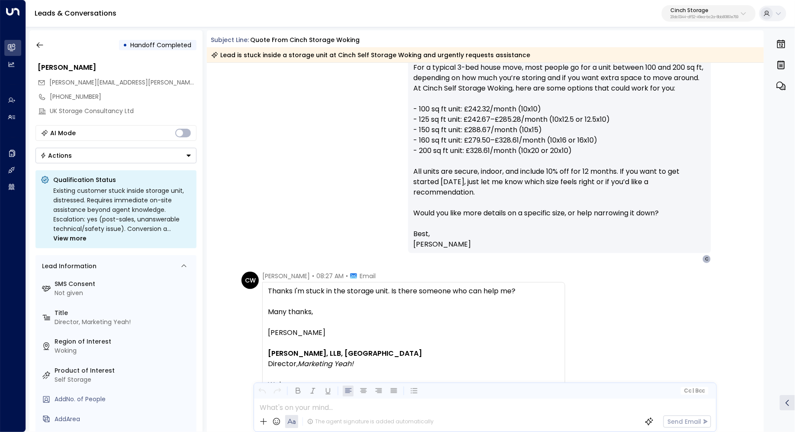
scroll to position [1550, 0]
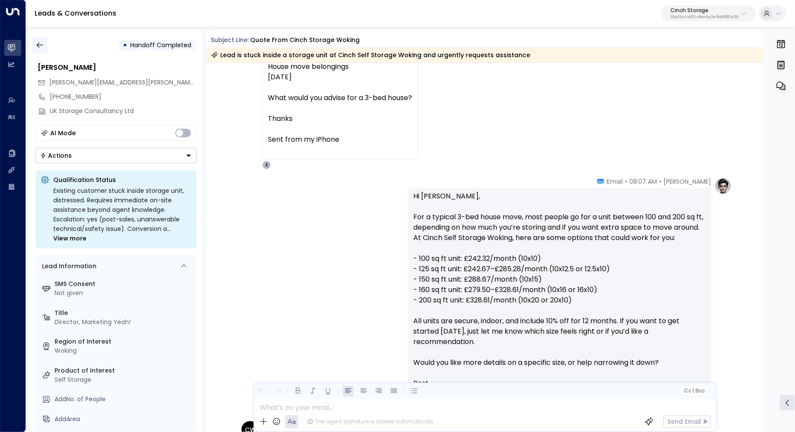
click at [39, 48] on icon "button" at bounding box center [40, 45] width 9 height 9
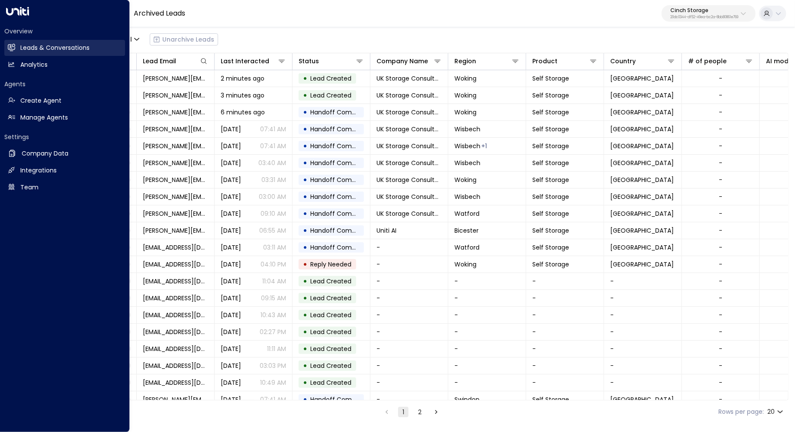
click at [48, 47] on h2 "Leads & Conversations" at bounding box center [54, 47] width 69 height 9
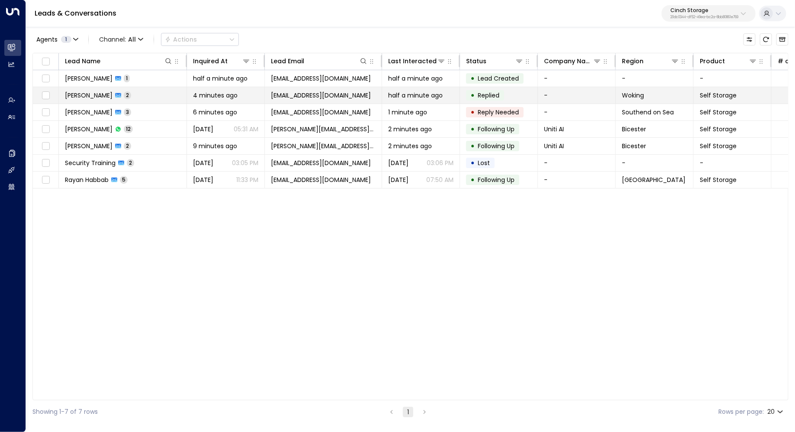
click at [73, 91] on span "[PERSON_NAME]" at bounding box center [89, 95] width 48 height 9
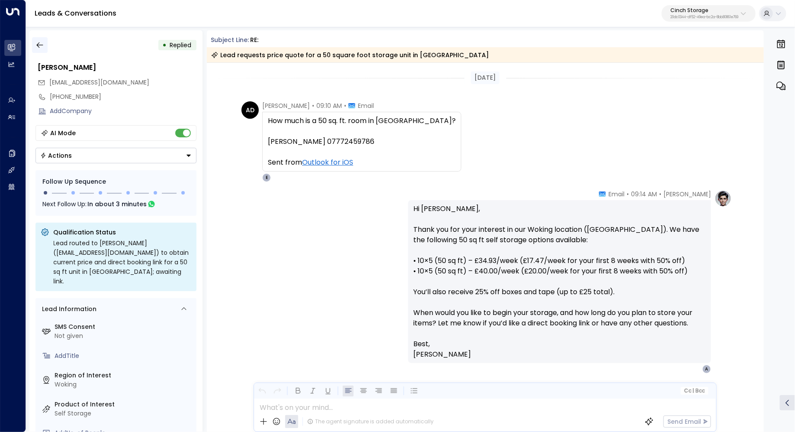
click at [40, 48] on icon "button" at bounding box center [40, 45] width 9 height 9
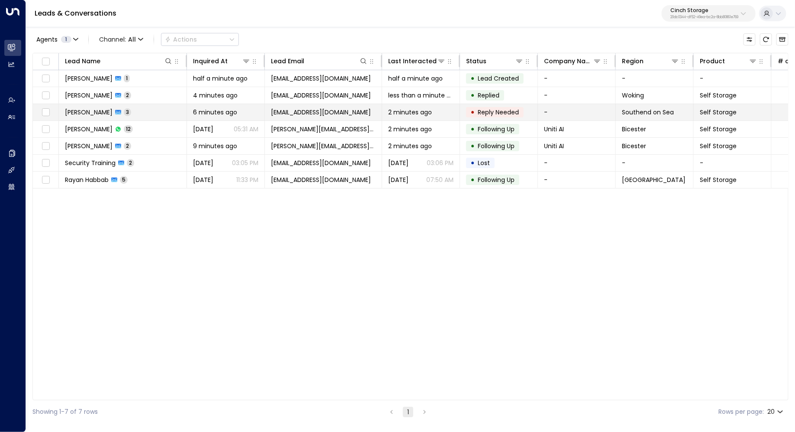
click at [155, 113] on td "Alex Dunbar 3" at bounding box center [123, 112] width 128 height 16
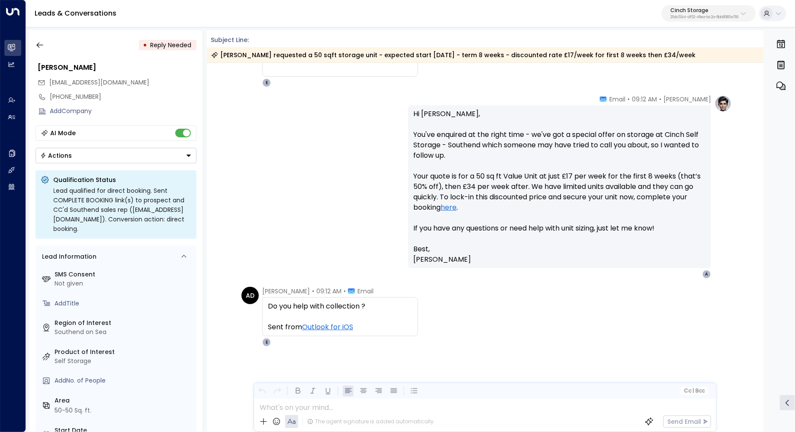
scroll to position [63, 0]
drag, startPoint x: 309, startPoint y: 304, endPoint x: 333, endPoint y: 304, distance: 23.8
click at [332, 304] on div "Do you help with collection ?" at bounding box center [340, 306] width 145 height 10
click at [333, 304] on div "Do you help with collection ?" at bounding box center [340, 306] width 145 height 10
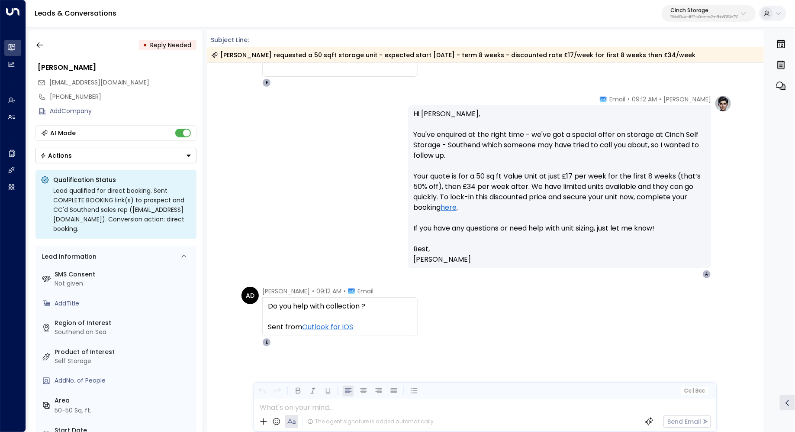
scroll to position [63, 0]
drag, startPoint x: 306, startPoint y: 306, endPoint x: 326, endPoint y: 306, distance: 20.3
click at [326, 306] on div "Do you help with collection ?" at bounding box center [340, 306] width 145 height 10
click at [35, 45] on button "button" at bounding box center [40, 45] width 16 height 16
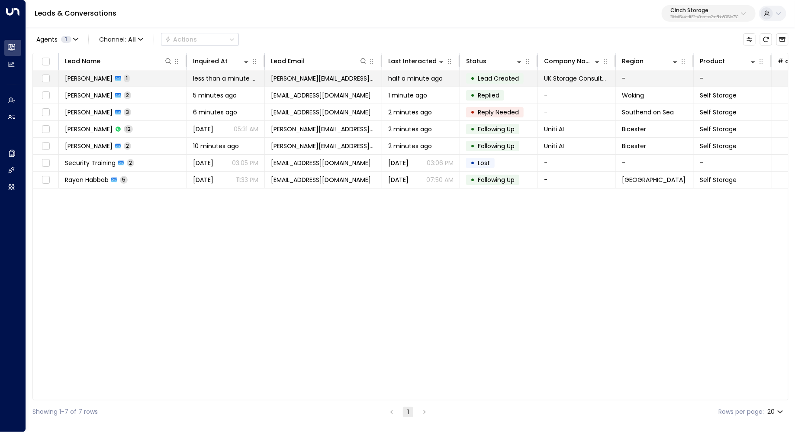
click at [123, 72] on td "[PERSON_NAME] 1" at bounding box center [123, 78] width 128 height 16
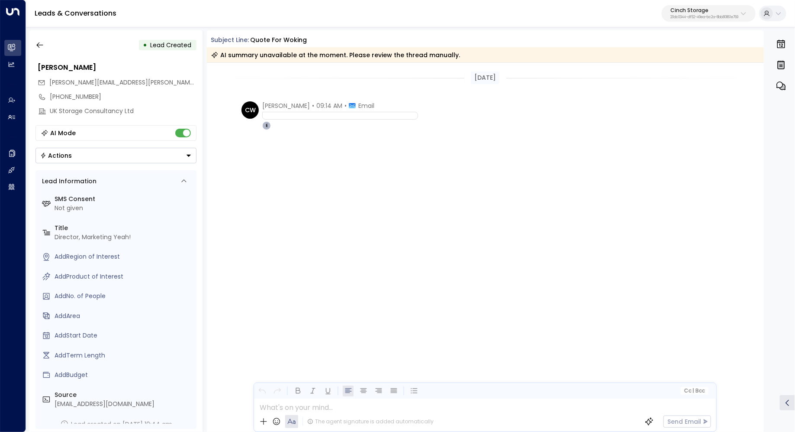
drag, startPoint x: 303, startPoint y: 103, endPoint x: 312, endPoint y: 103, distance: 8.7
click at [310, 103] on span "[PERSON_NAME]" at bounding box center [286, 105] width 48 height 9
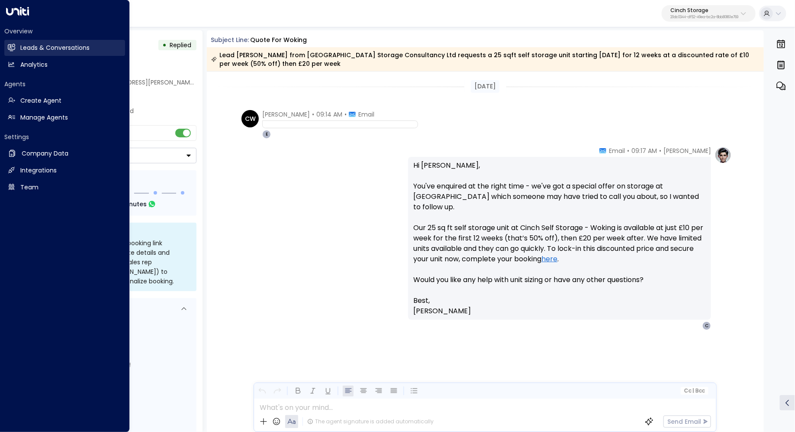
click at [51, 42] on link "Leads & Conversations Leads & Conversations" at bounding box center [64, 48] width 121 height 16
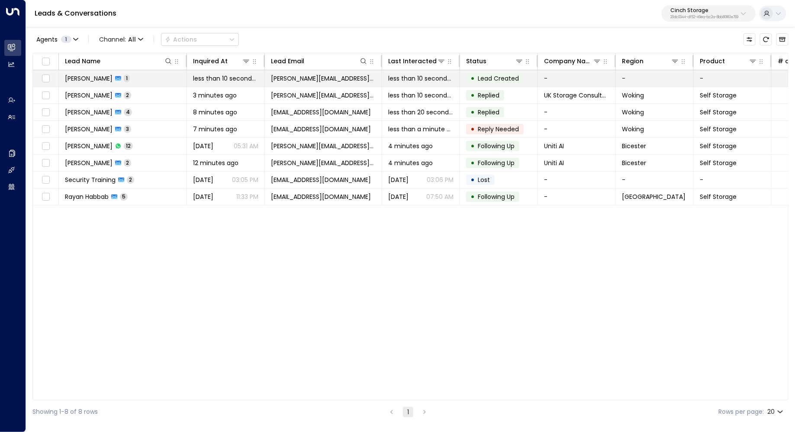
click at [100, 79] on span "[PERSON_NAME]" at bounding box center [89, 78] width 48 height 9
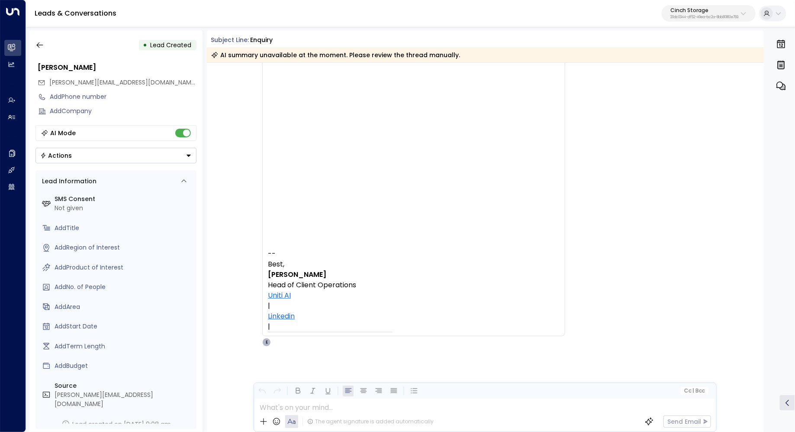
scroll to position [213, 0]
click at [433, 198] on div at bounding box center [536, 67] width 536 height 329
click at [364, 160] on div at bounding box center [536, 67] width 536 height 329
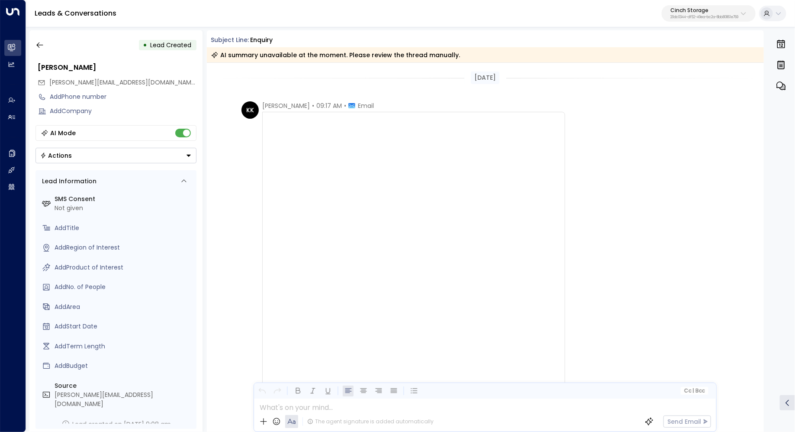
drag, startPoint x: 291, startPoint y: 51, endPoint x: 300, endPoint y: 51, distance: 8.7
click at [298, 51] on div "AI summary unavailable at the moment. Please review the thread manually." at bounding box center [335, 55] width 249 height 9
click at [300, 51] on div "AI summary unavailable at the moment. Please review the thread manually." at bounding box center [335, 55] width 249 height 9
click at [336, 230] on div at bounding box center [536, 113] width 536 height 243
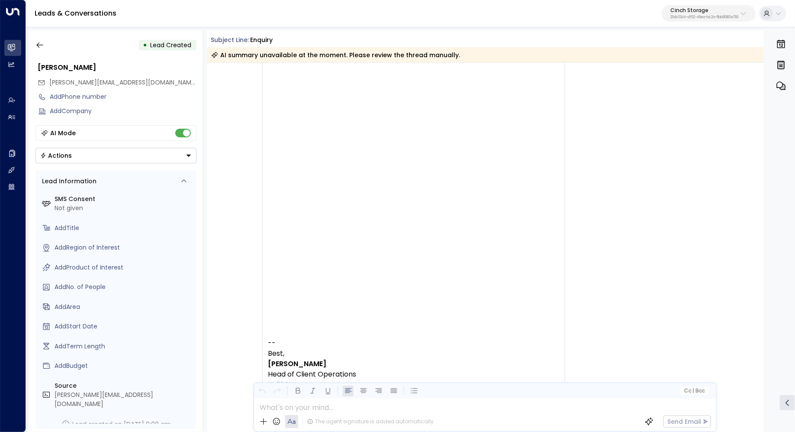
drag, startPoint x: 353, startPoint y: 172, endPoint x: 353, endPoint y: 209, distance: 37.2
click at [353, 209] on div at bounding box center [536, 113] width 536 height 243
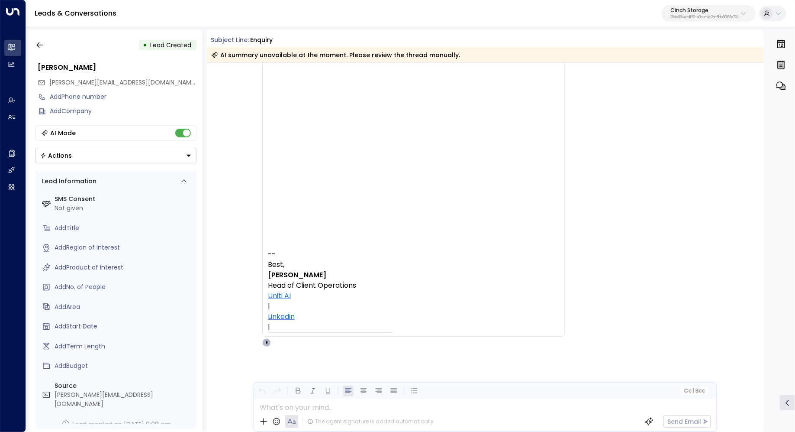
click at [362, 174] on div at bounding box center [536, 67] width 536 height 329
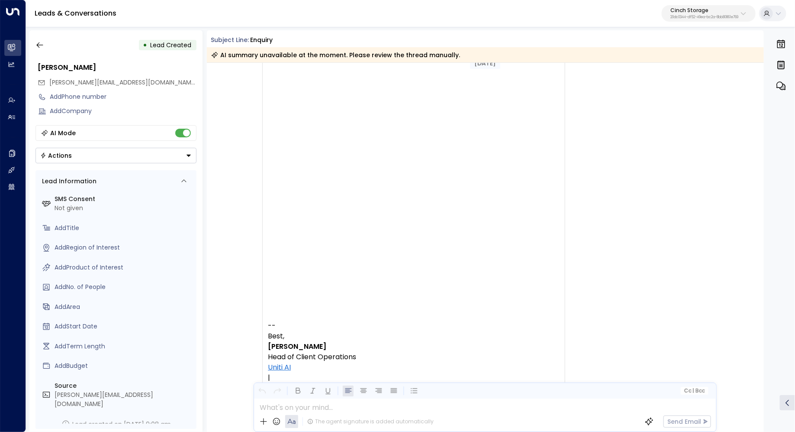
click at [361, 165] on div at bounding box center [536, 95] width 536 height 243
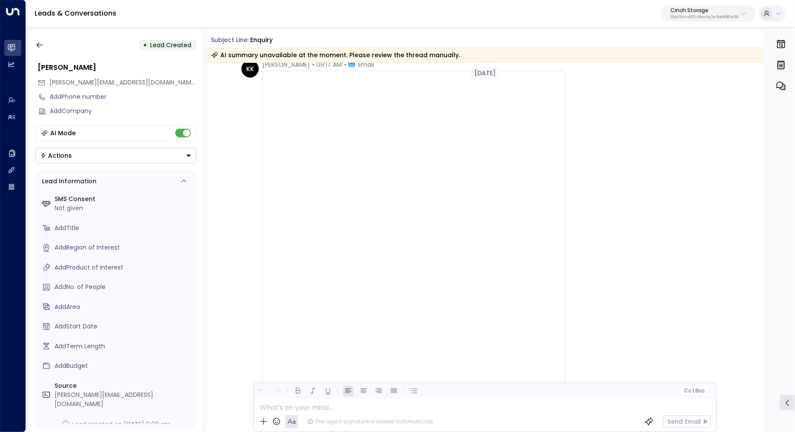
scroll to position [0, 0]
click at [371, 200] on div at bounding box center [536, 179] width 536 height 243
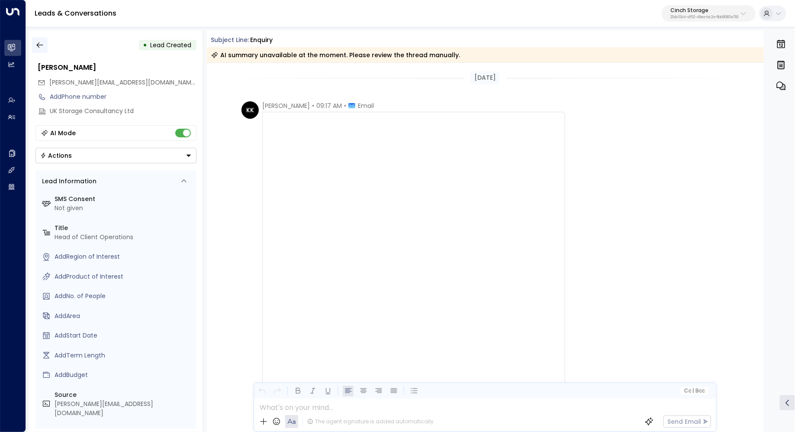
click at [37, 46] on icon "button" at bounding box center [40, 45] width 9 height 9
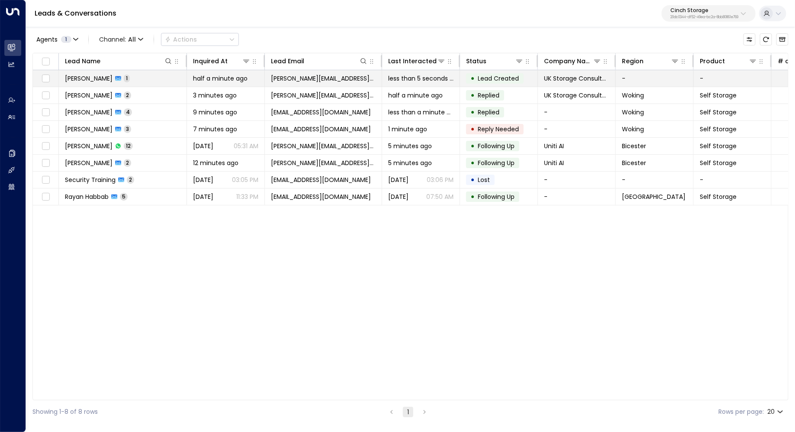
click at [83, 77] on span "[PERSON_NAME]" at bounding box center [89, 78] width 48 height 9
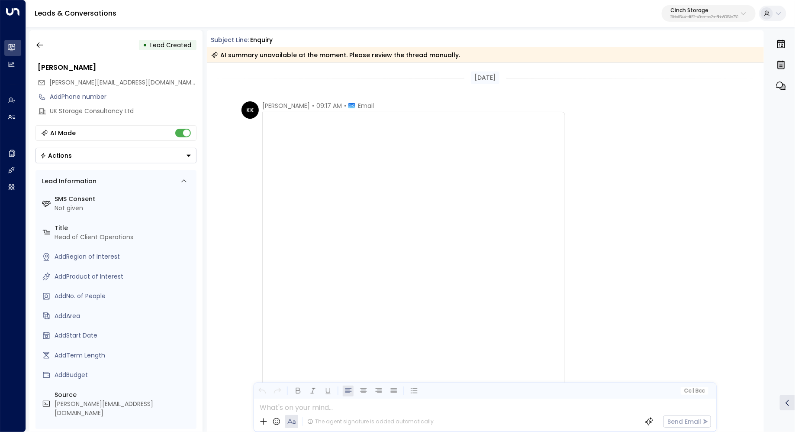
drag, startPoint x: 280, startPoint y: 100, endPoint x: 294, endPoint y: 100, distance: 14.3
click at [293, 100] on div "[DATE] [PERSON_NAME] • 09:17 AM • Email -- Best, [PERSON_NAME] Head of Client O…" at bounding box center [486, 354] width 558 height 582
click at [294, 100] on div "[DATE] [PERSON_NAME] • 09:17 AM • Email -- Best, [PERSON_NAME] Head of Client O…" at bounding box center [486, 354] width 558 height 582
drag, startPoint x: 274, startPoint y: 106, endPoint x: 289, endPoint y: 106, distance: 15.6
click at [289, 106] on span "[PERSON_NAME]" at bounding box center [286, 105] width 48 height 9
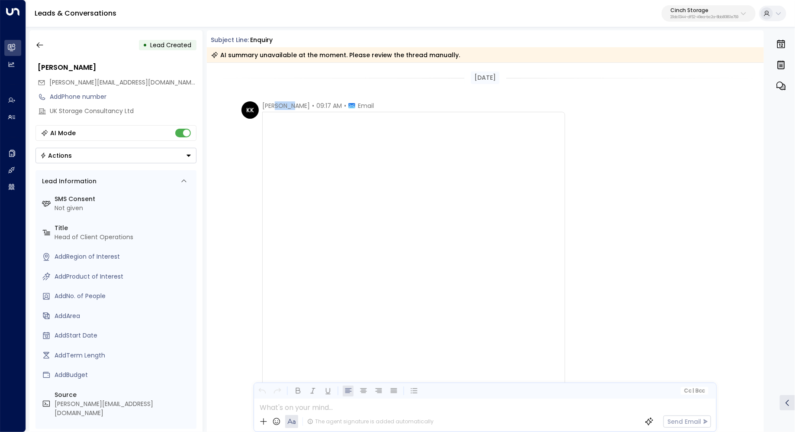
click at [289, 106] on span "[PERSON_NAME]" at bounding box center [286, 105] width 48 height 9
click at [375, 149] on div at bounding box center [536, 93] width 536 height 243
click at [36, 45] on icon "button" at bounding box center [40, 45] width 9 height 9
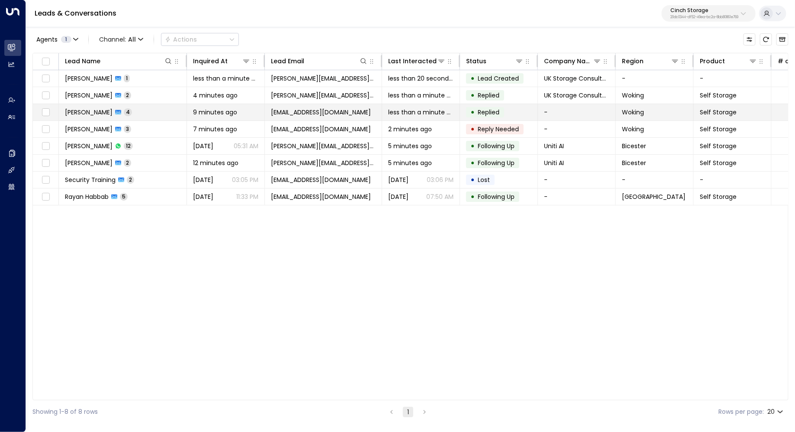
click at [152, 113] on td "[PERSON_NAME] 4" at bounding box center [123, 112] width 128 height 16
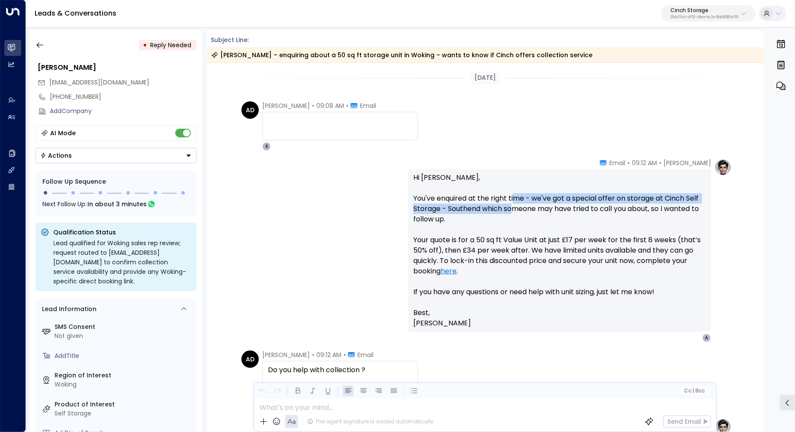
drag, startPoint x: 514, startPoint y: 198, endPoint x: 514, endPoint y: 208, distance: 10.0
click at [514, 208] on p "Hi [PERSON_NAME], You've enquired at the right time - we've got a special offer…" at bounding box center [559, 239] width 293 height 135
click at [36, 43] on icon "button" at bounding box center [40, 45] width 9 height 9
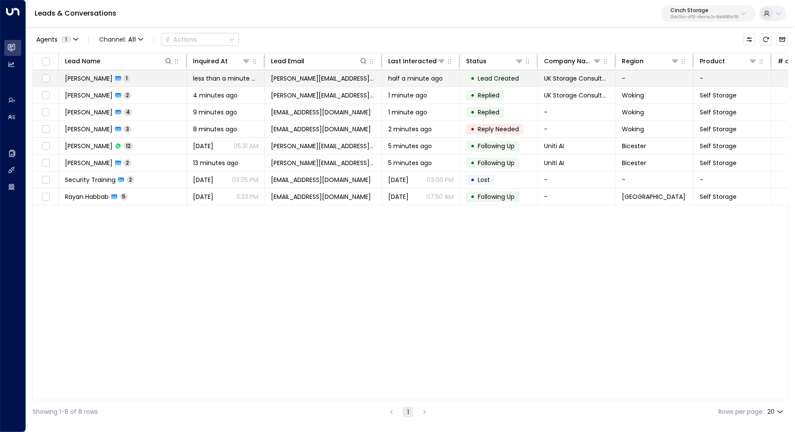
click at [134, 73] on td "[PERSON_NAME] 1" at bounding box center [123, 78] width 128 height 16
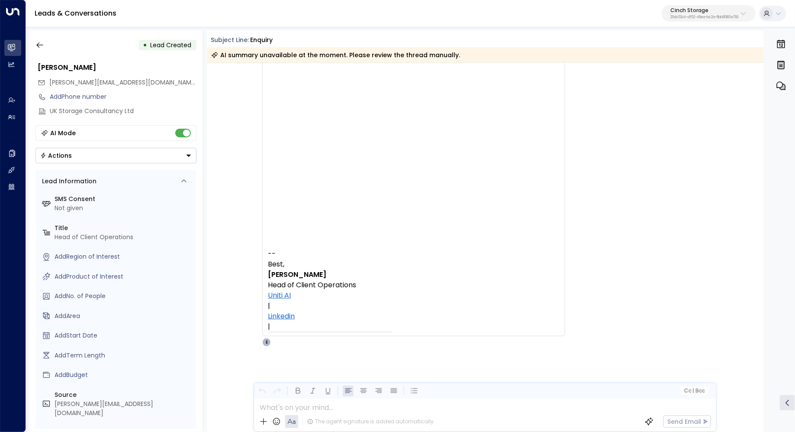
scroll to position [213, 0]
drag, startPoint x: 302, startPoint y: 287, endPoint x: 317, endPoint y: 287, distance: 14.7
click at [314, 287] on font "Head of Client Operations" at bounding box center [312, 285] width 88 height 10
click at [317, 287] on font "Head of Client Operations" at bounding box center [312, 285] width 88 height 10
drag, startPoint x: 329, startPoint y: 287, endPoint x: 302, endPoint y: 287, distance: 26.4
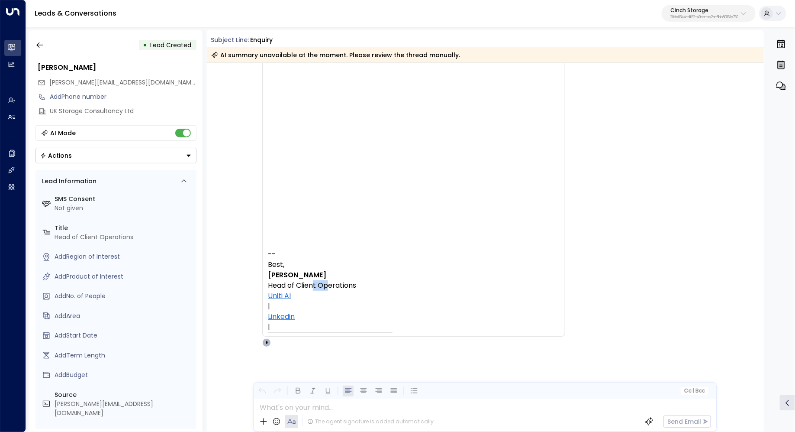
click at [302, 287] on font "Head of Client Operations" at bounding box center [312, 285] width 88 height 10
click at [37, 45] on icon "button" at bounding box center [39, 45] width 6 height 6
